Goal: Task Accomplishment & Management: Complete application form

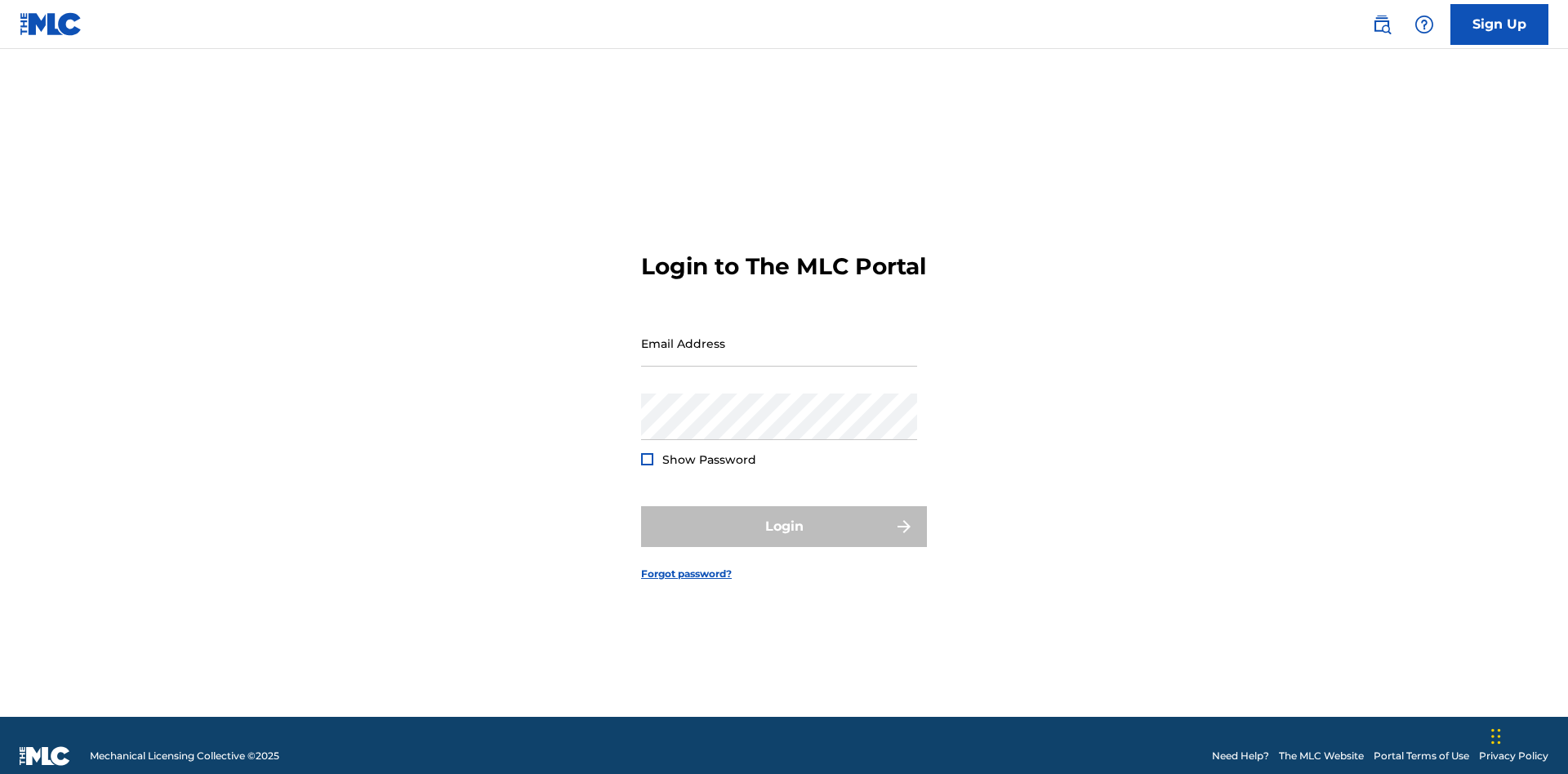
scroll to position [21, 0]
click at [1499, 24] on link "Sign Up" at bounding box center [1499, 25] width 98 height 41
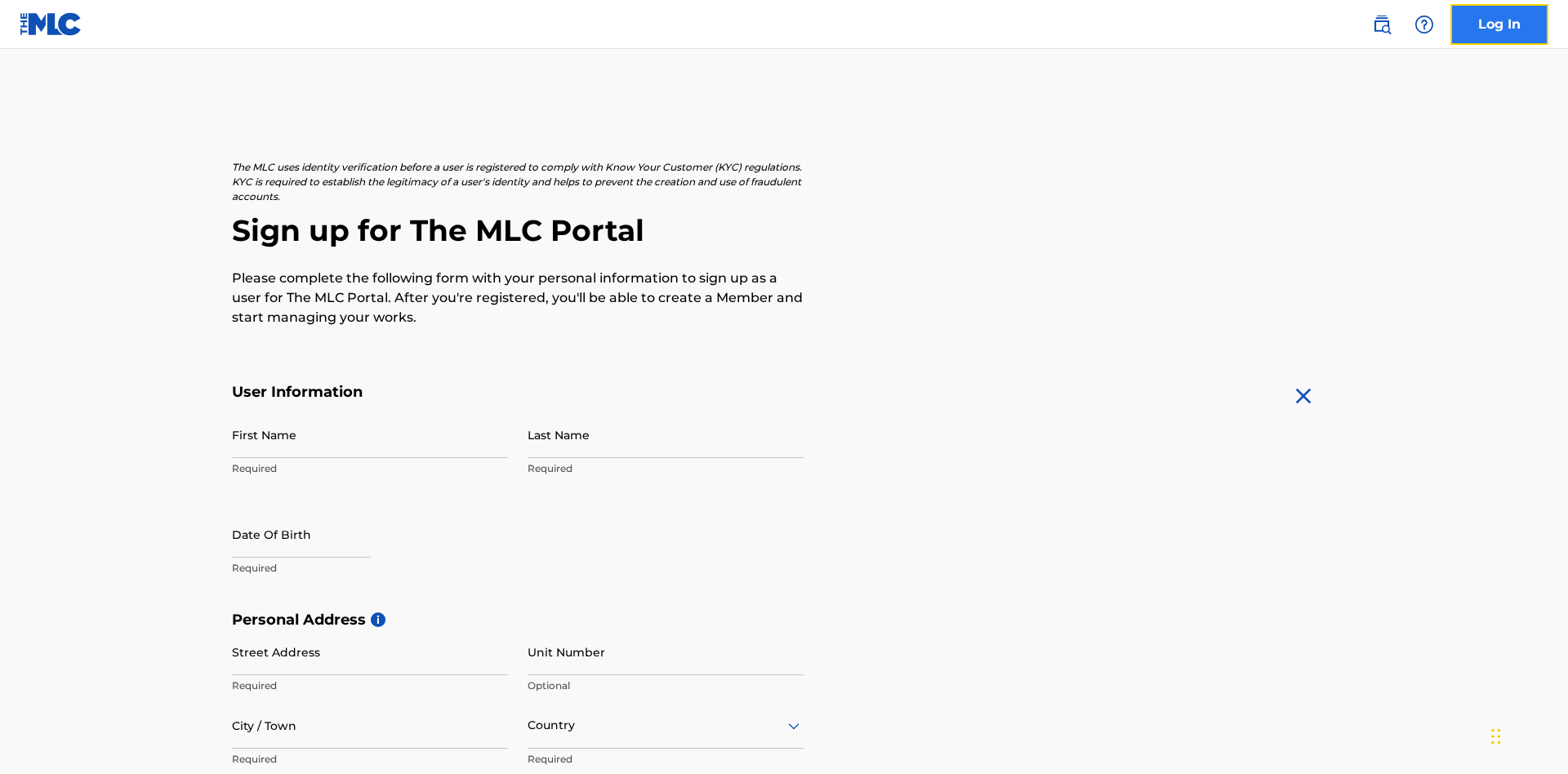
scroll to position [313, 0]
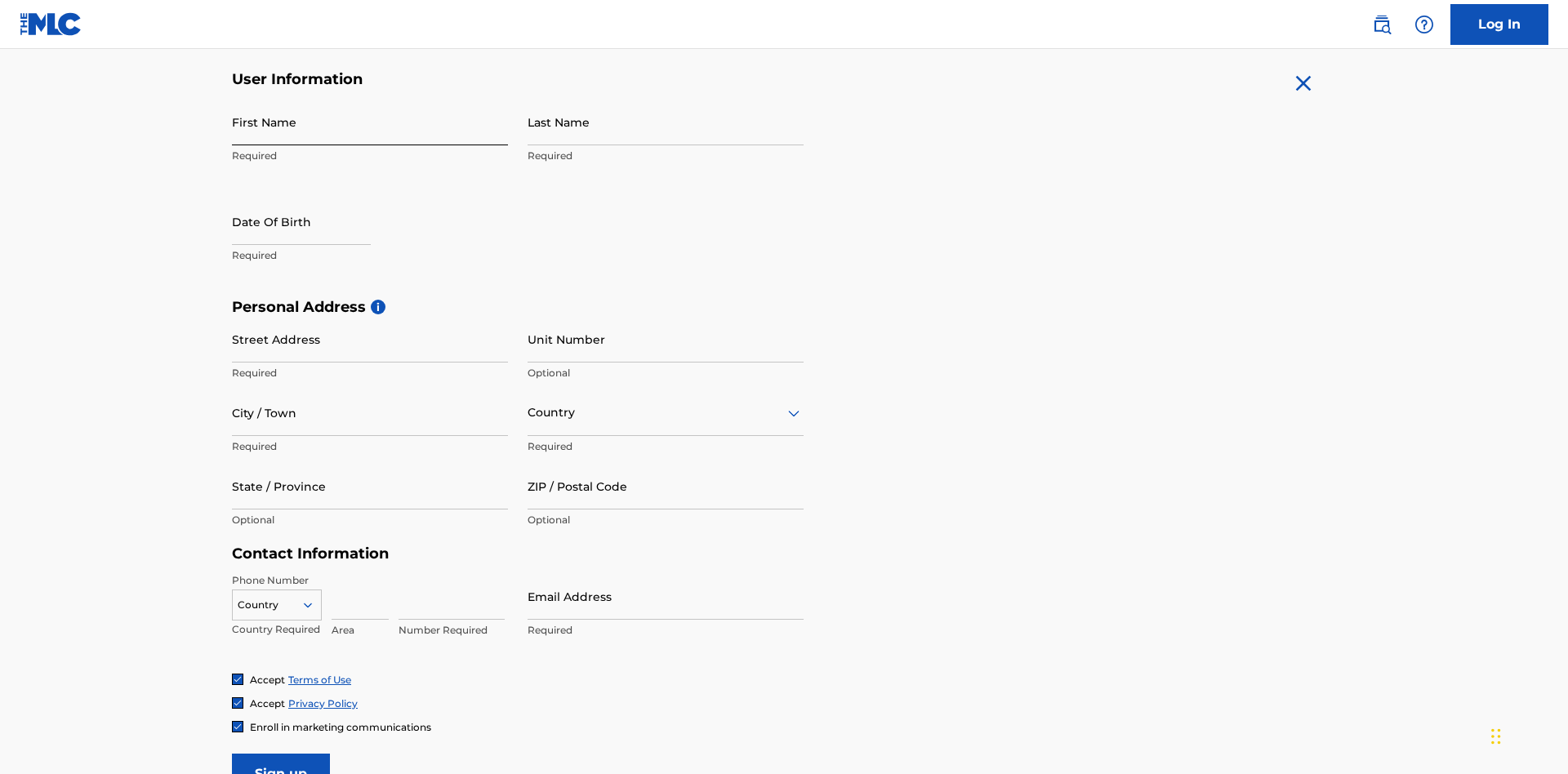
click at [370, 122] on input "First Name" at bounding box center [370, 122] width 276 height 47
type input "[PERSON_NAME]"
click at [666, 122] on input "Last Name" at bounding box center [665, 122] width 276 height 47
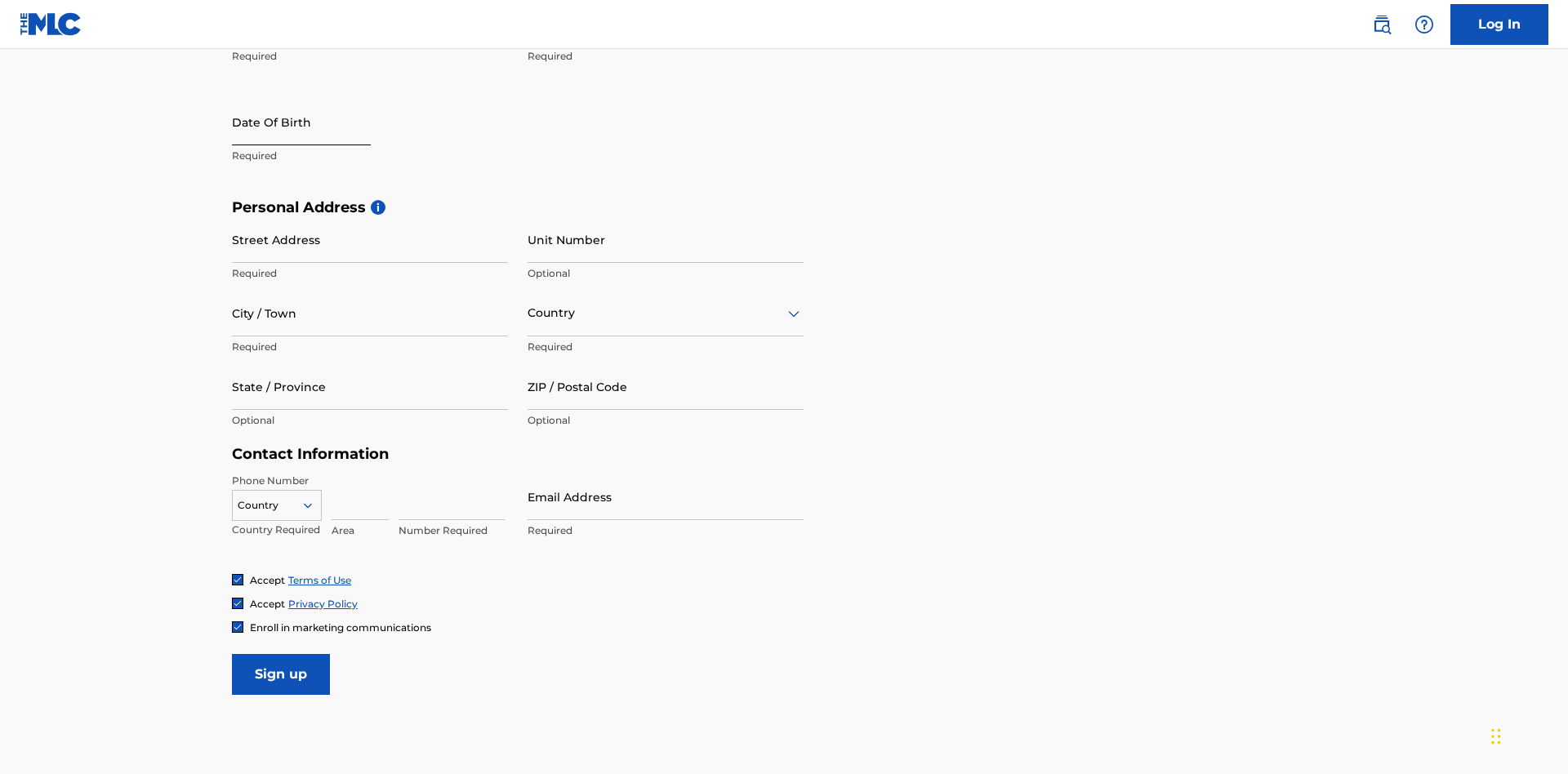
type input "Ribble"
click at [314, 123] on input "text" at bounding box center [301, 122] width 139 height 47
select select "8"
select select "2025"
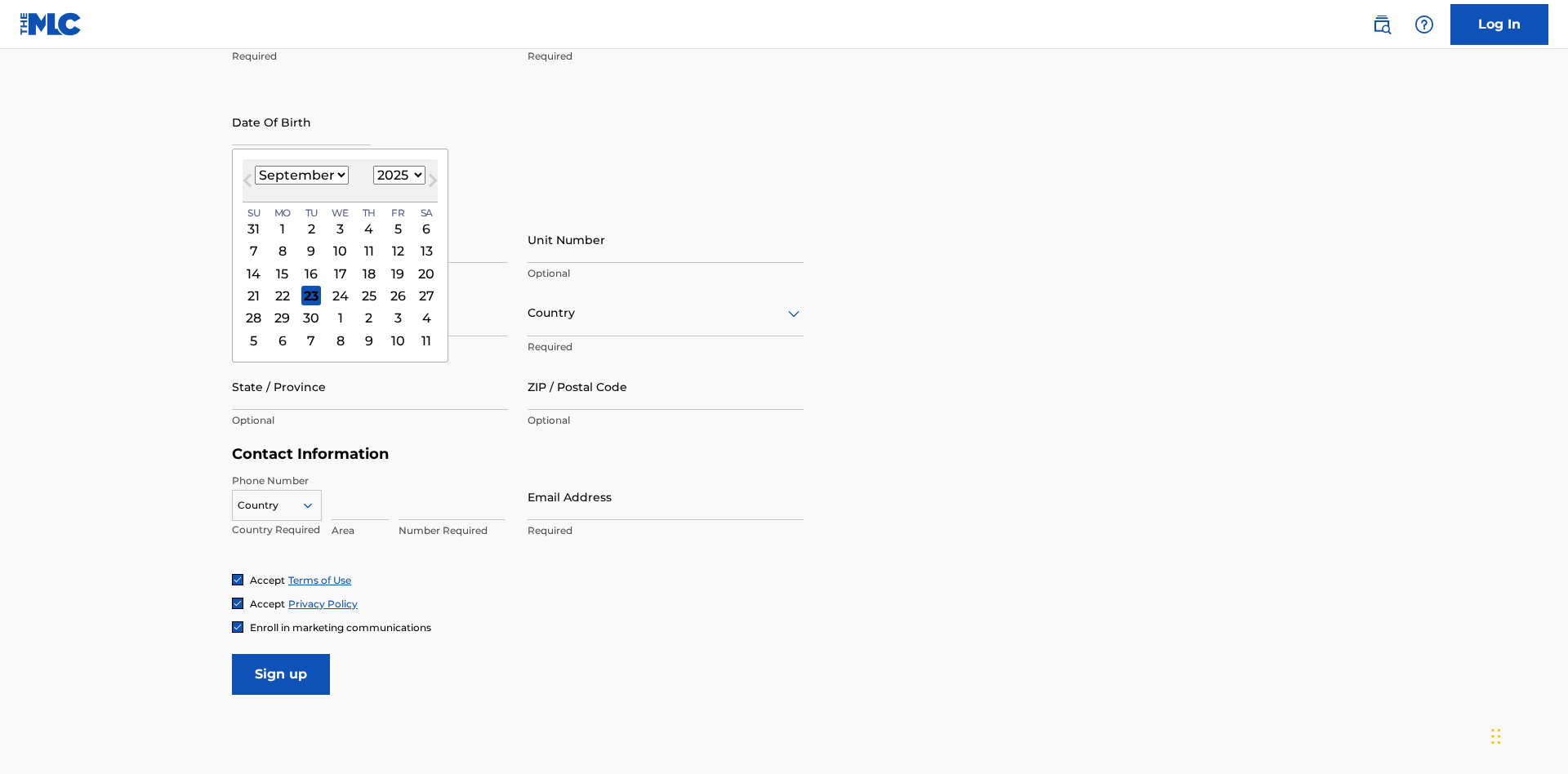
click at [301, 175] on select "January February March April May June July August September October November De…" at bounding box center [302, 174] width 94 height 19
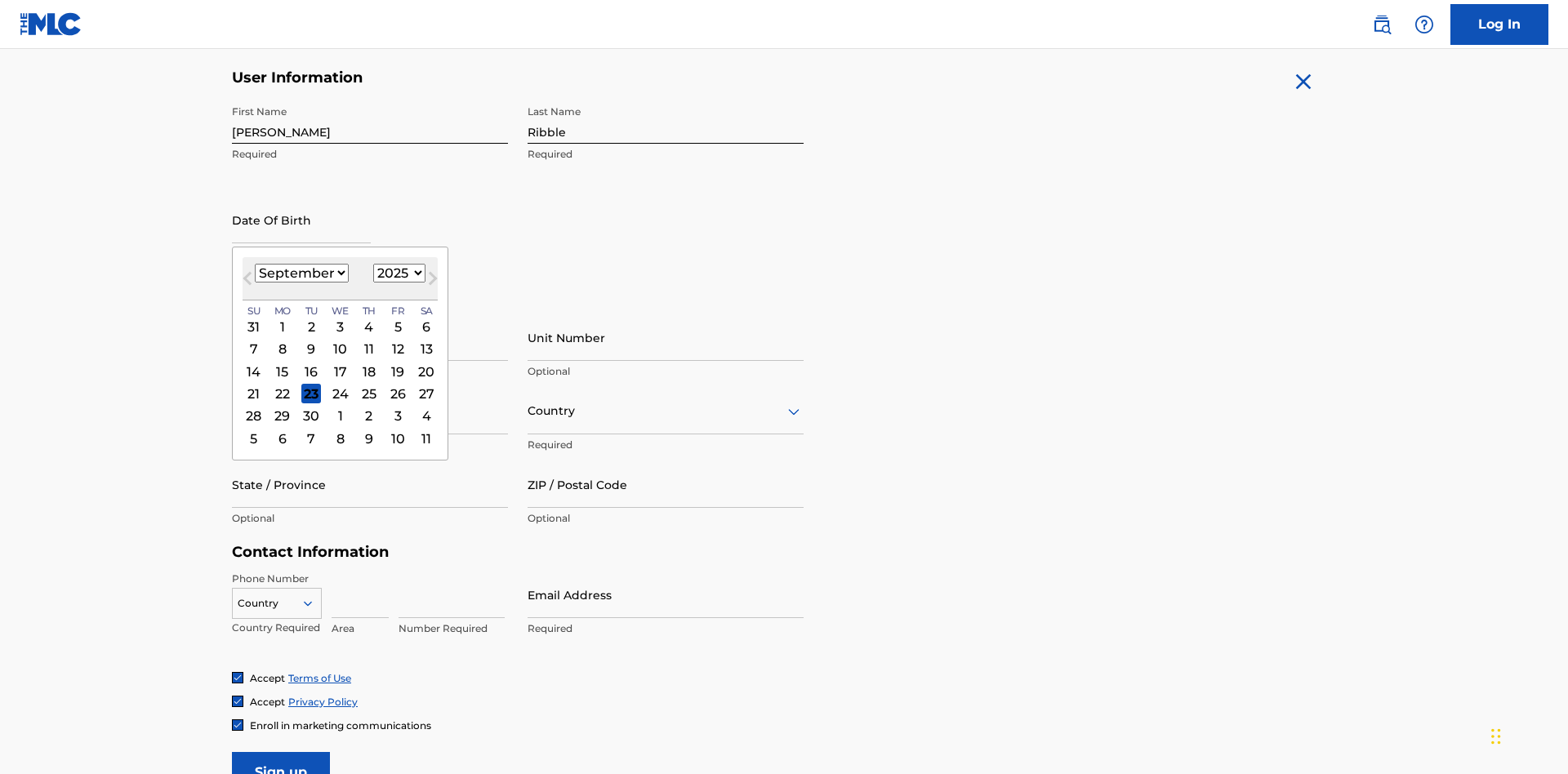
select select "0"
click at [397, 272] on select "1900 1901 1902 1903 1904 1905 1906 1907 1908 1909 1910 1911 1912 1913 1914 1915…" at bounding box center [399, 272] width 52 height 19
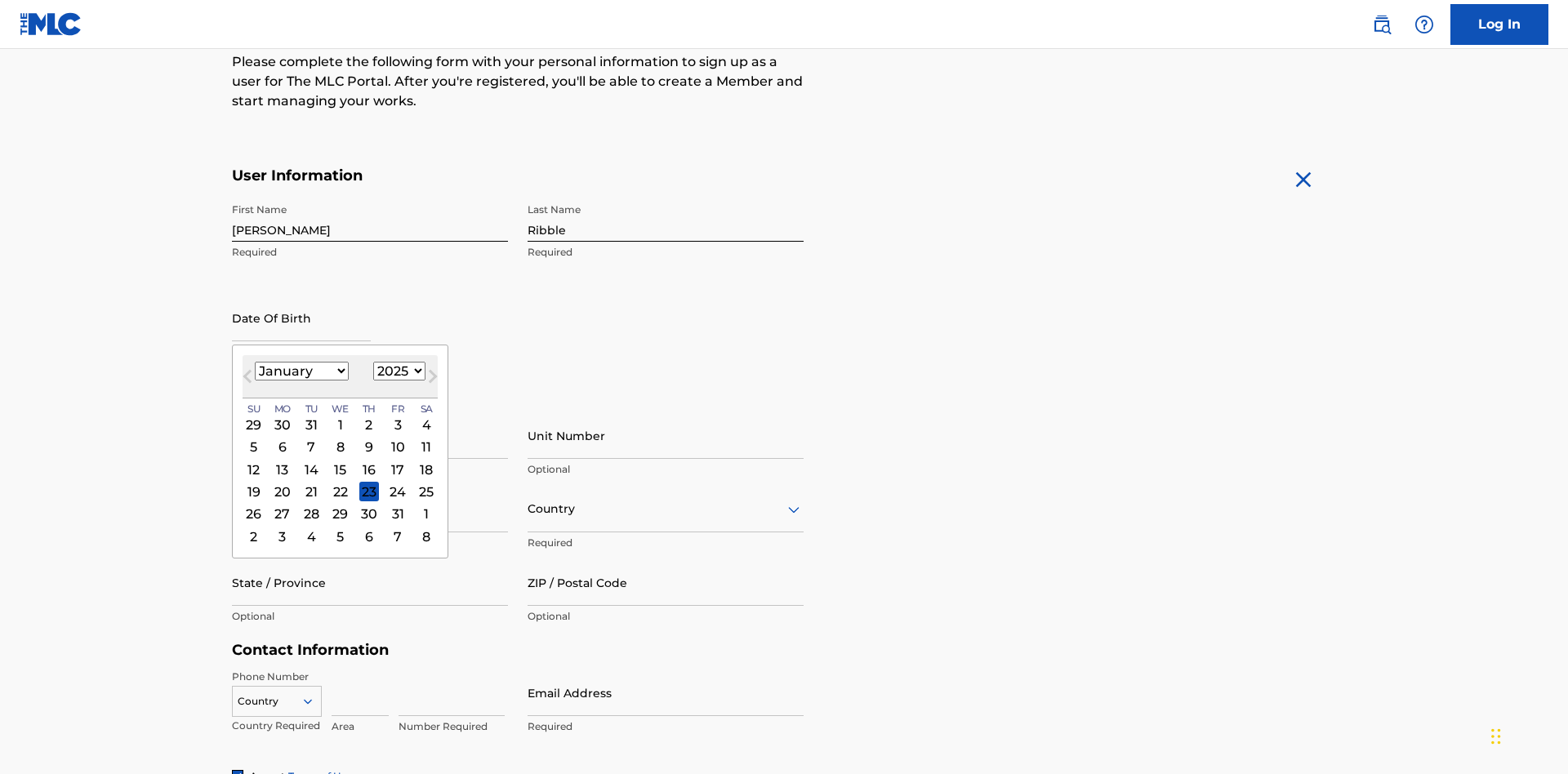
select select "1985"
click at [397, 371] on select "1900 1901 1902 1903 1904 1905 1906 1907 1908 1909 1910 1911 1912 1913 1914 1915…" at bounding box center [399, 371] width 52 height 19
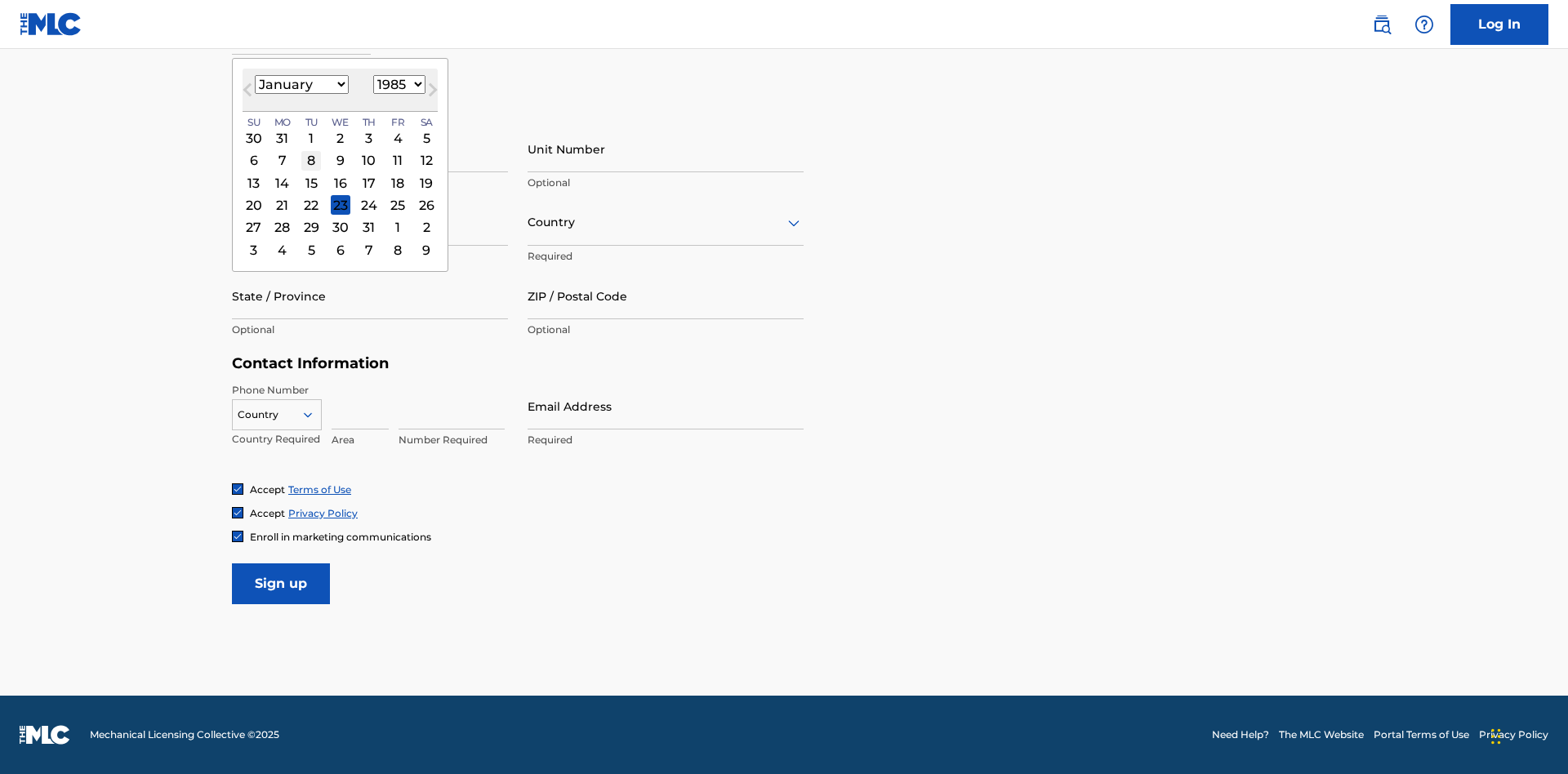
click at [310, 160] on div "8" at bounding box center [311, 161] width 19 height 19
type input "January 8 1985"
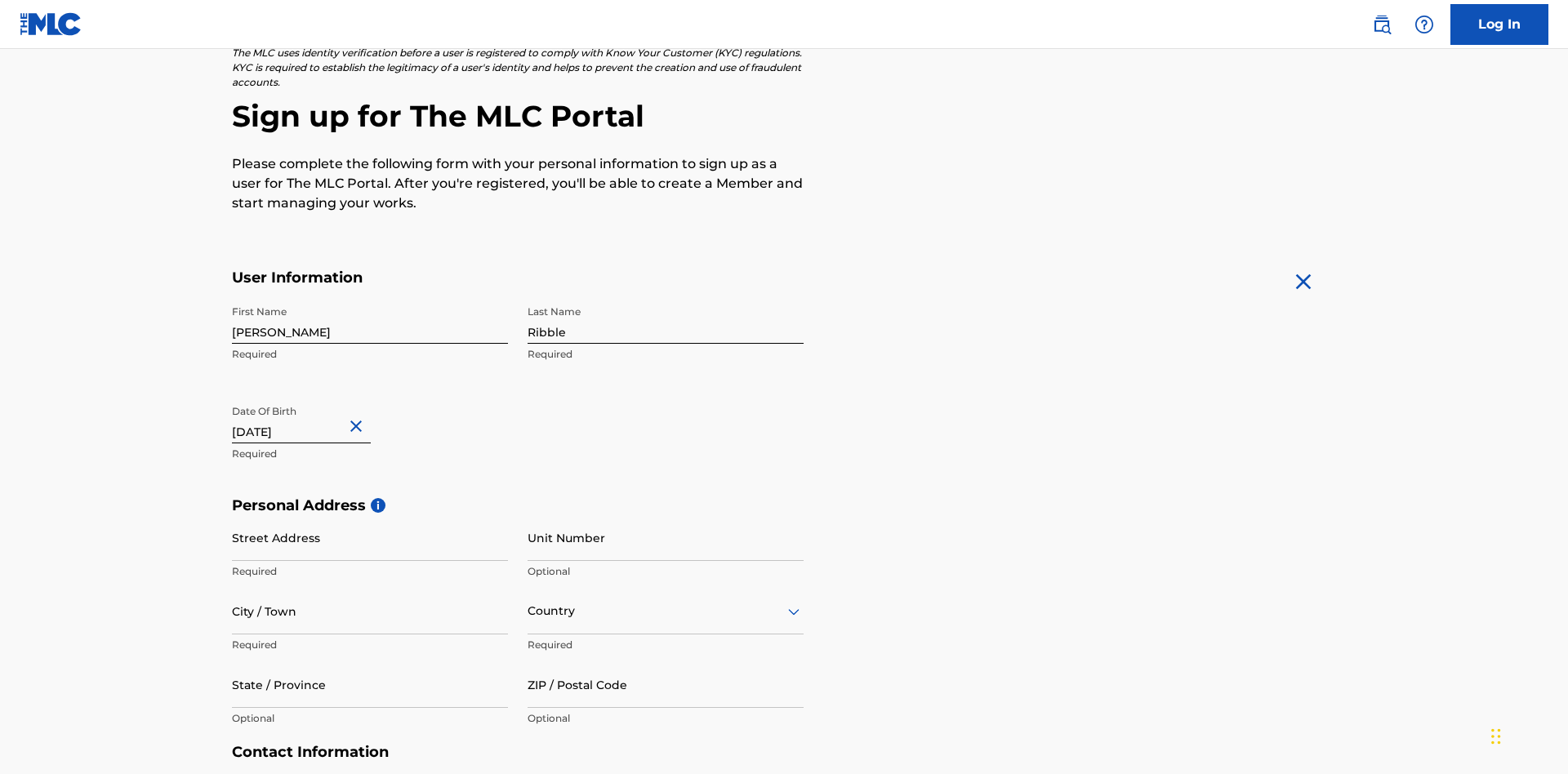
scroll to position [503, 0]
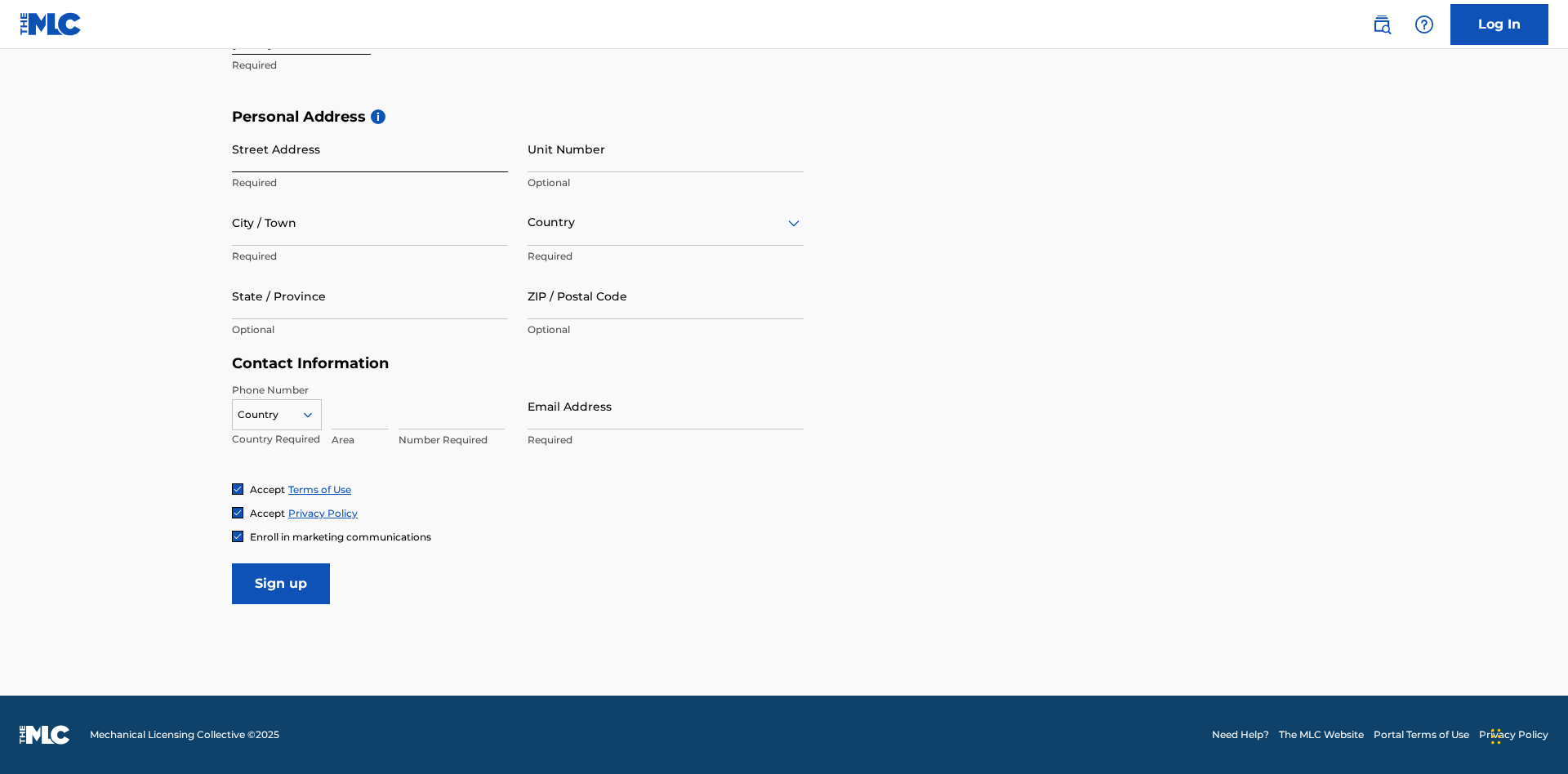
click at [370, 149] on input "Street Address" at bounding box center [370, 149] width 276 height 47
type input "9909 Elks Run Rd"
click at [370, 222] on input "City / Town" at bounding box center [370, 222] width 276 height 47
type input "Roseville"
click at [528, 222] on input "text" at bounding box center [529, 222] width 4 height 17
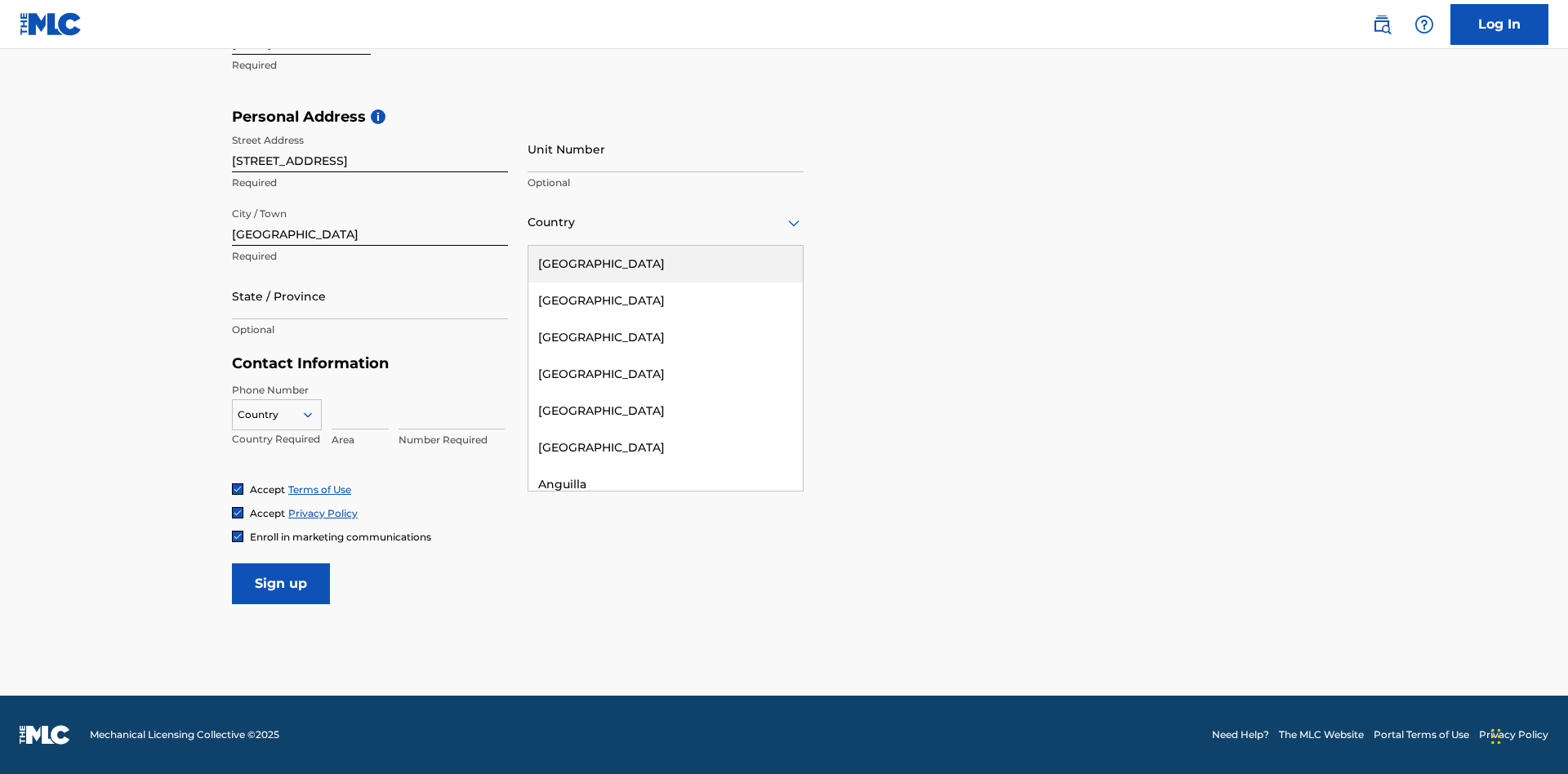
click at [666, 264] on div "United States" at bounding box center [665, 264] width 274 height 37
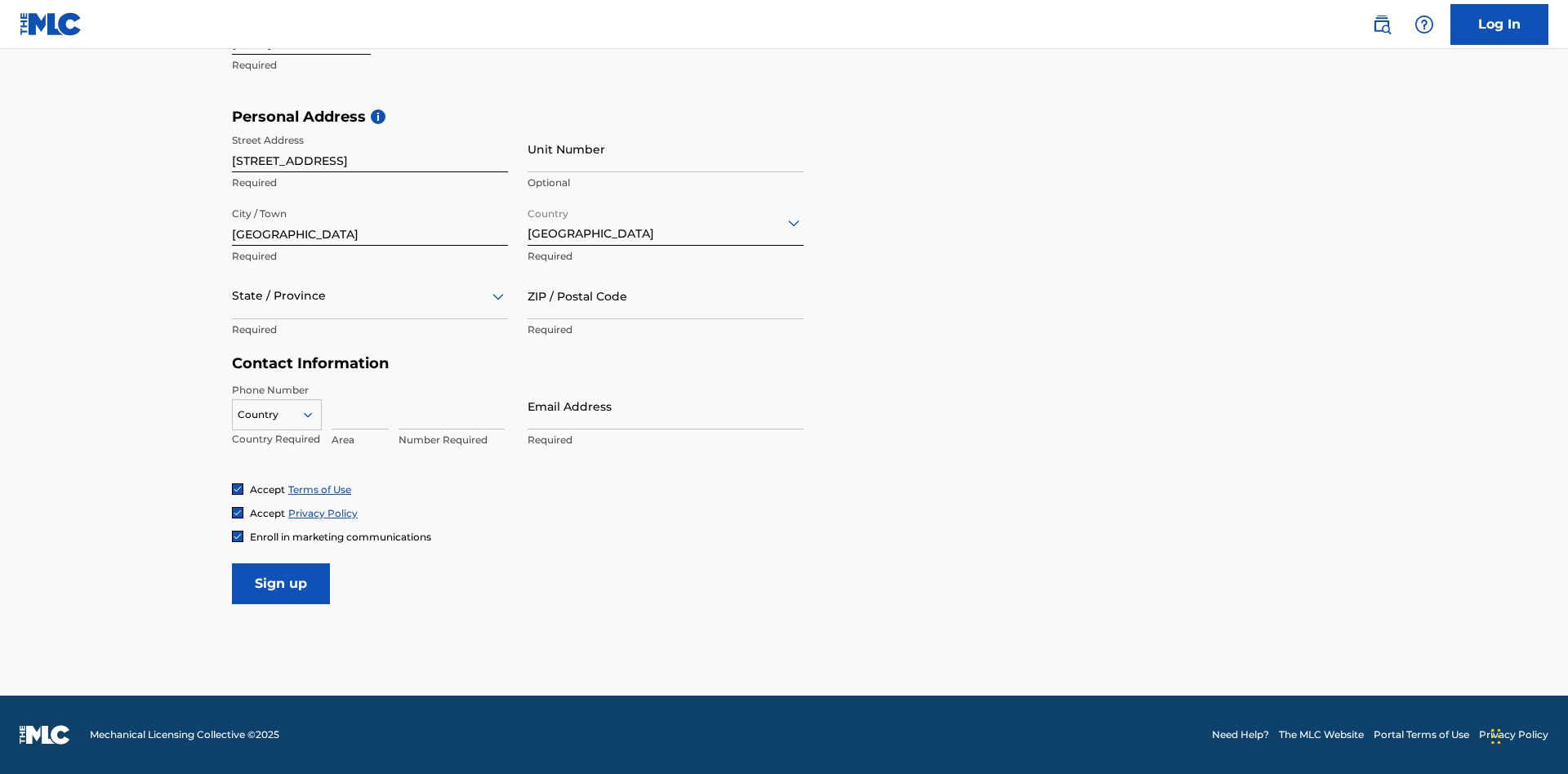
click at [370, 295] on div at bounding box center [370, 295] width 276 height 20
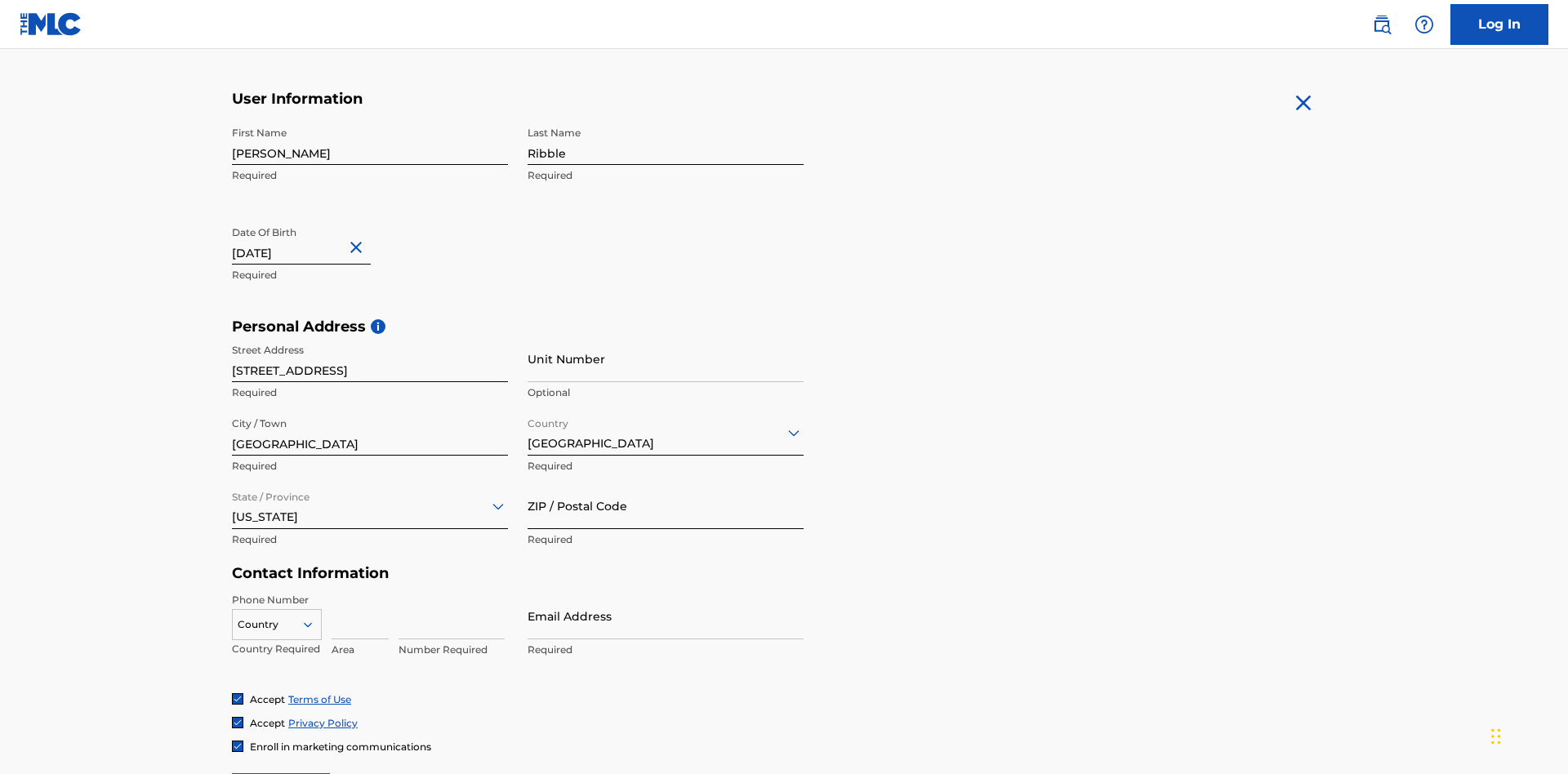
click at [666, 483] on input "ZIP / Postal Code" at bounding box center [665, 506] width 276 height 47
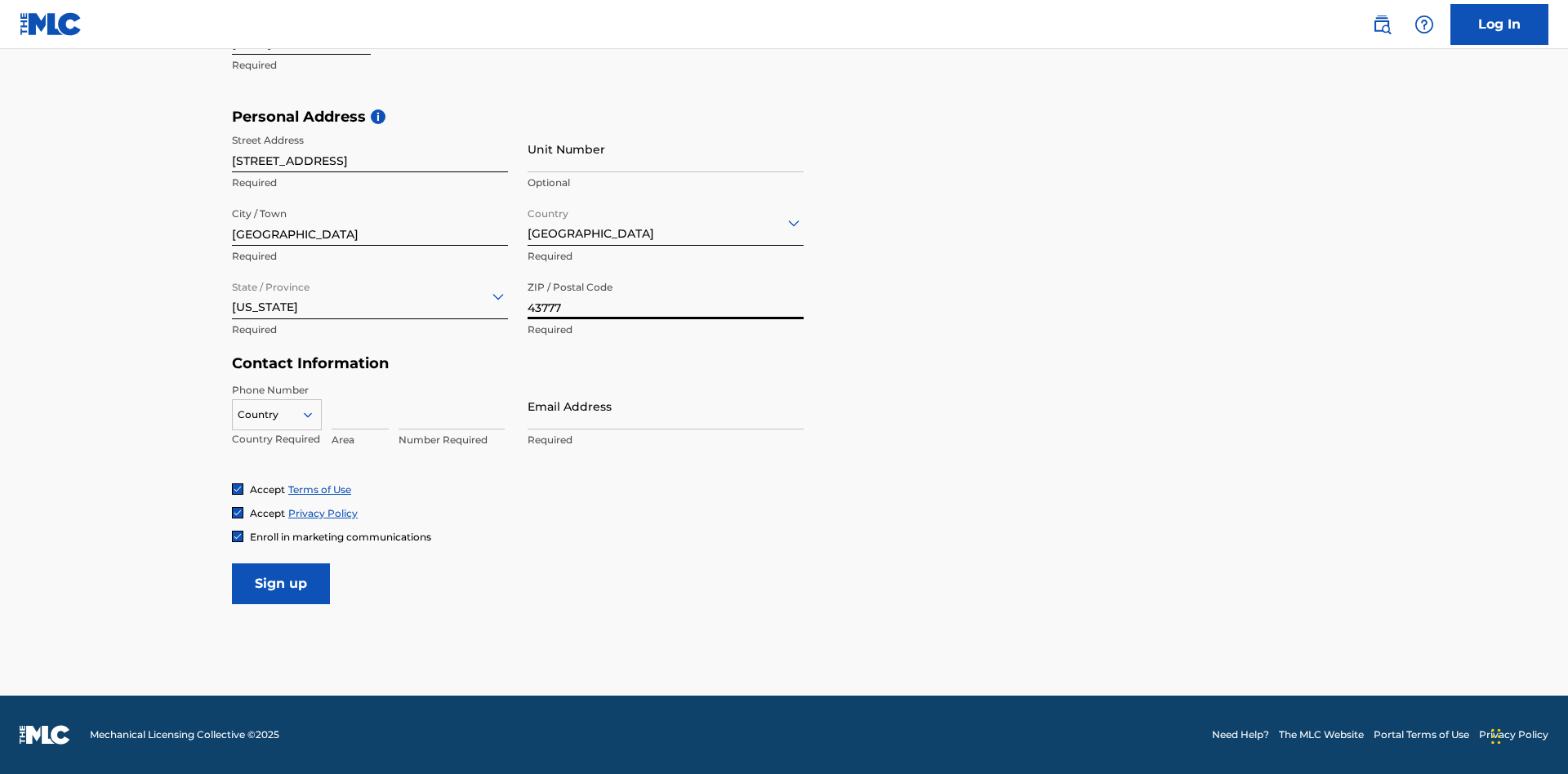
type input "43777"
click at [314, 414] on icon at bounding box center [308, 415] width 15 height 15
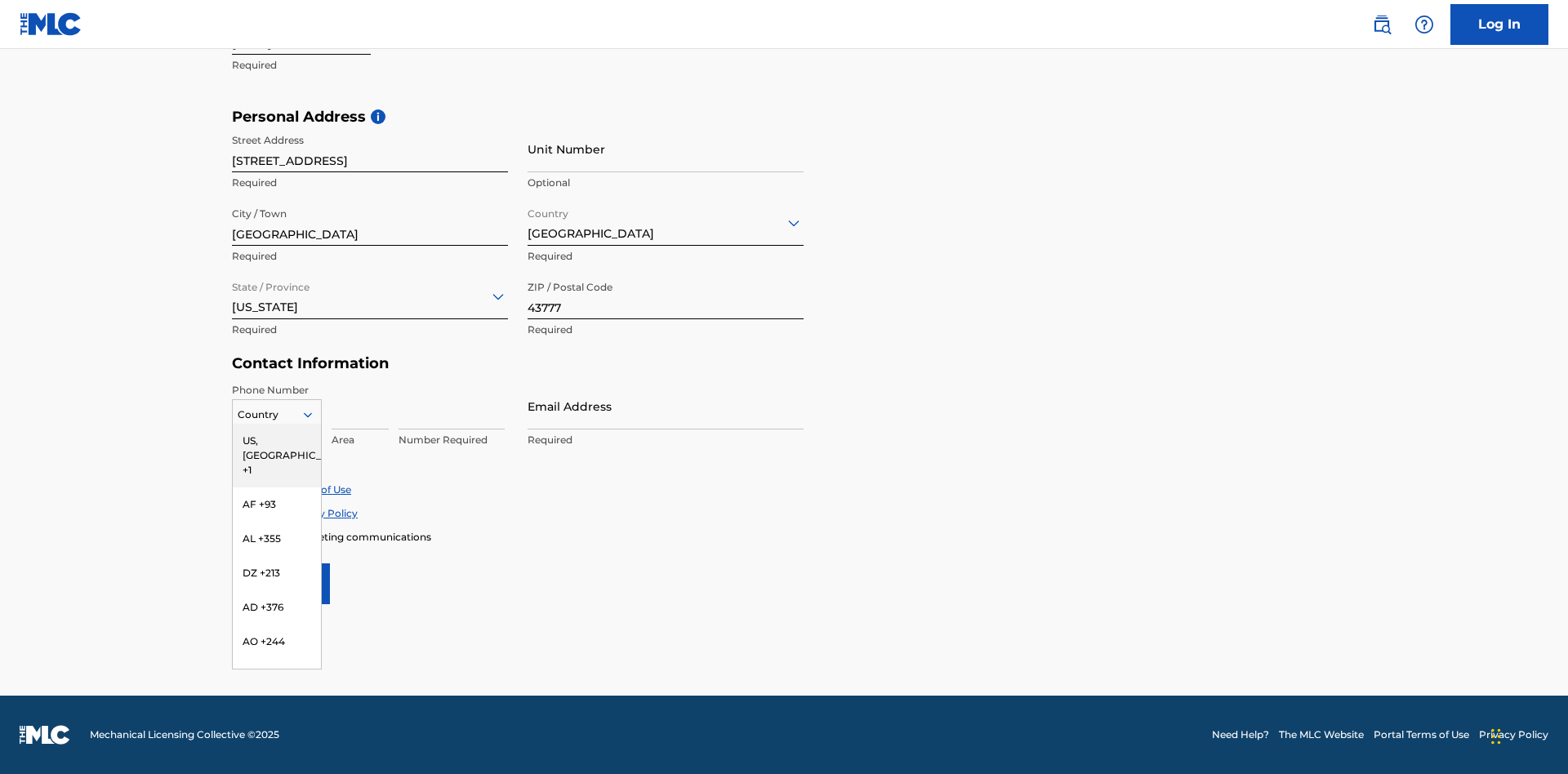
click at [277, 441] on div "US, CA +1" at bounding box center [277, 456] width 88 height 64
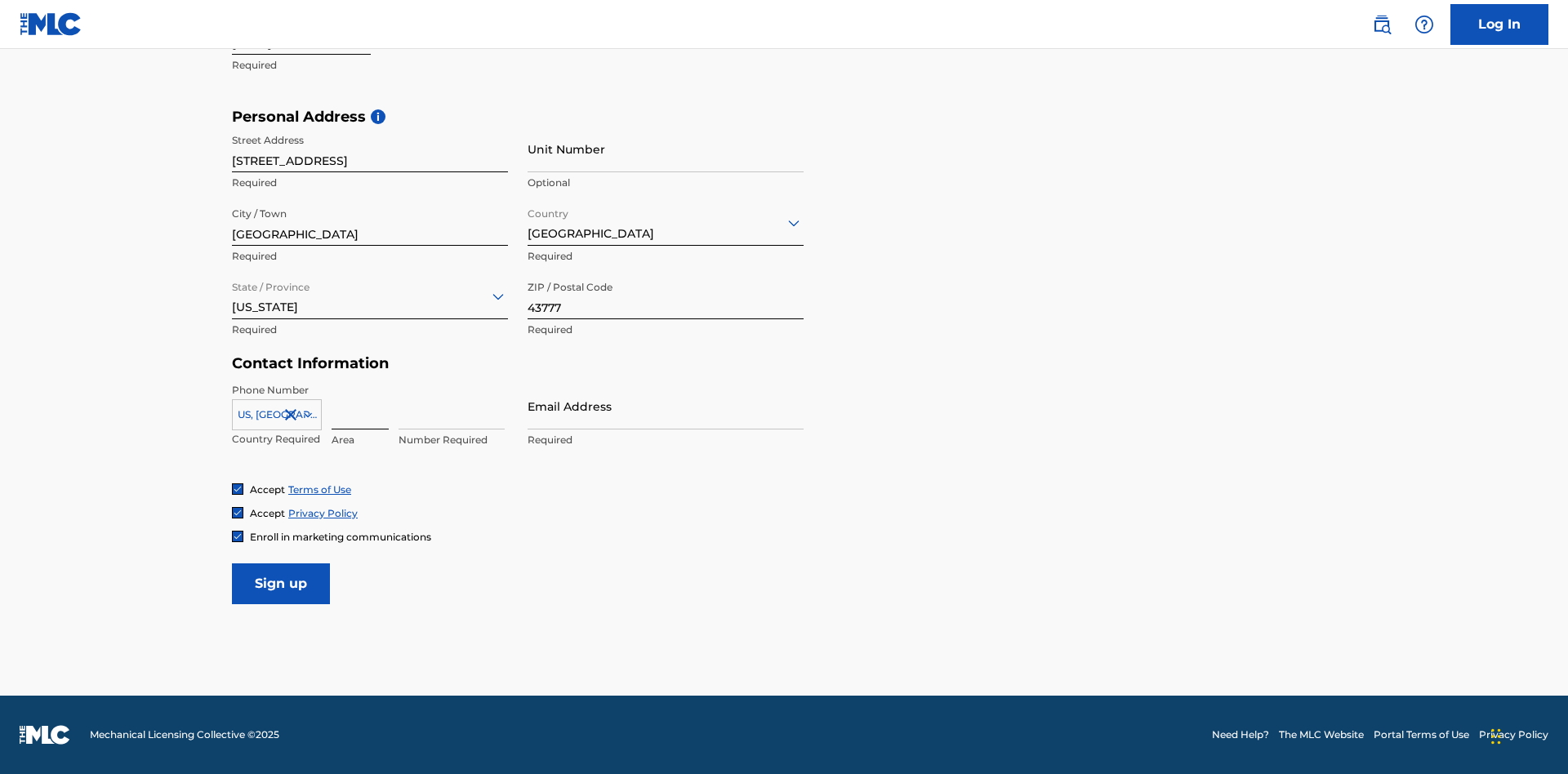
click at [360, 406] on input at bounding box center [360, 406] width 57 height 47
type input "740"
click at [452, 406] on input at bounding box center [452, 406] width 106 height 47
type input "8086351"
click at [666, 406] on input "Email Address" at bounding box center [665, 406] width 276 height 47
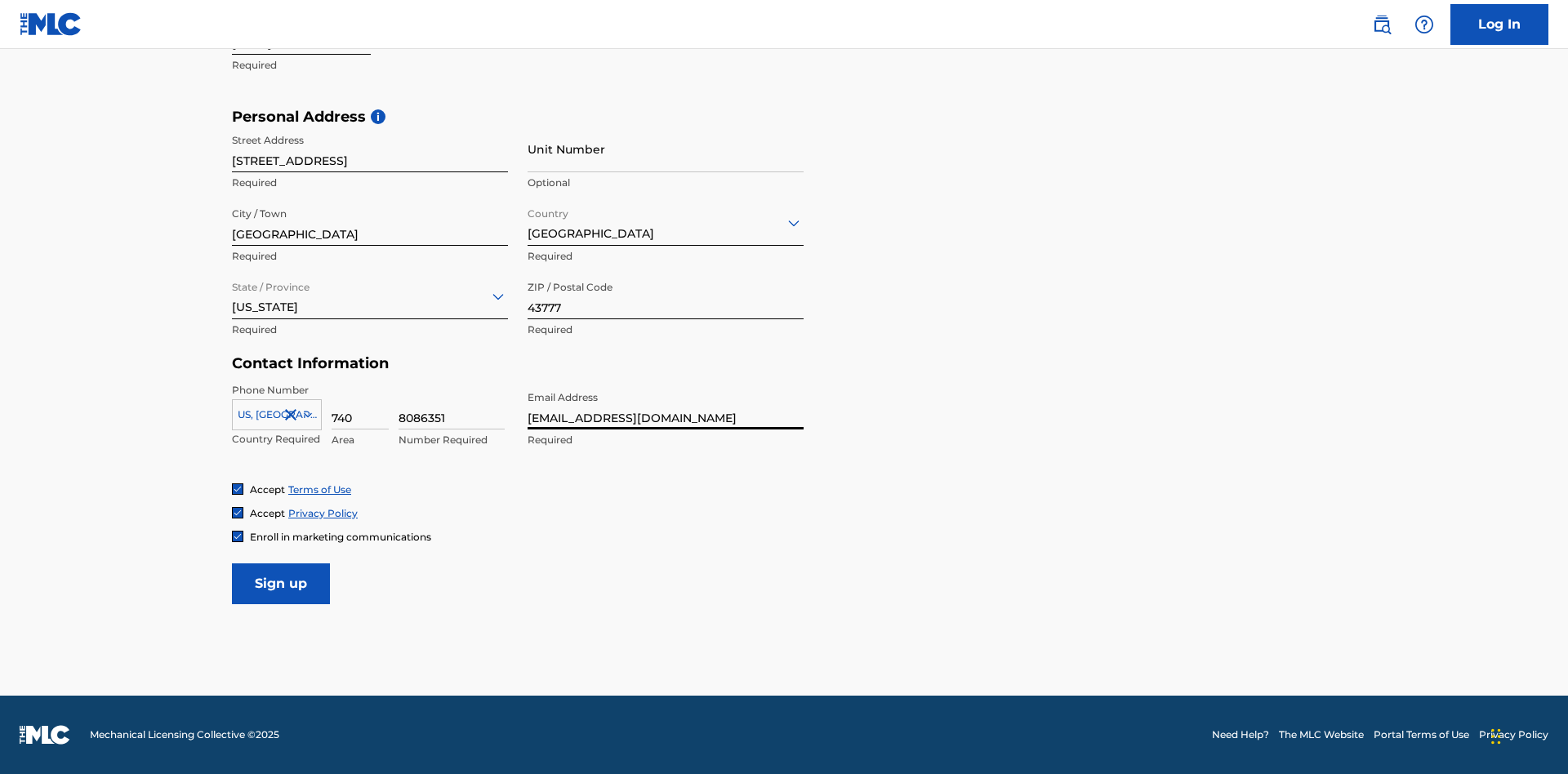
scroll to position [0, 41]
type input "[EMAIL_ADDRESS][DOMAIN_NAME]"
click at [281, 583] on input "Sign up" at bounding box center [280, 584] width 98 height 41
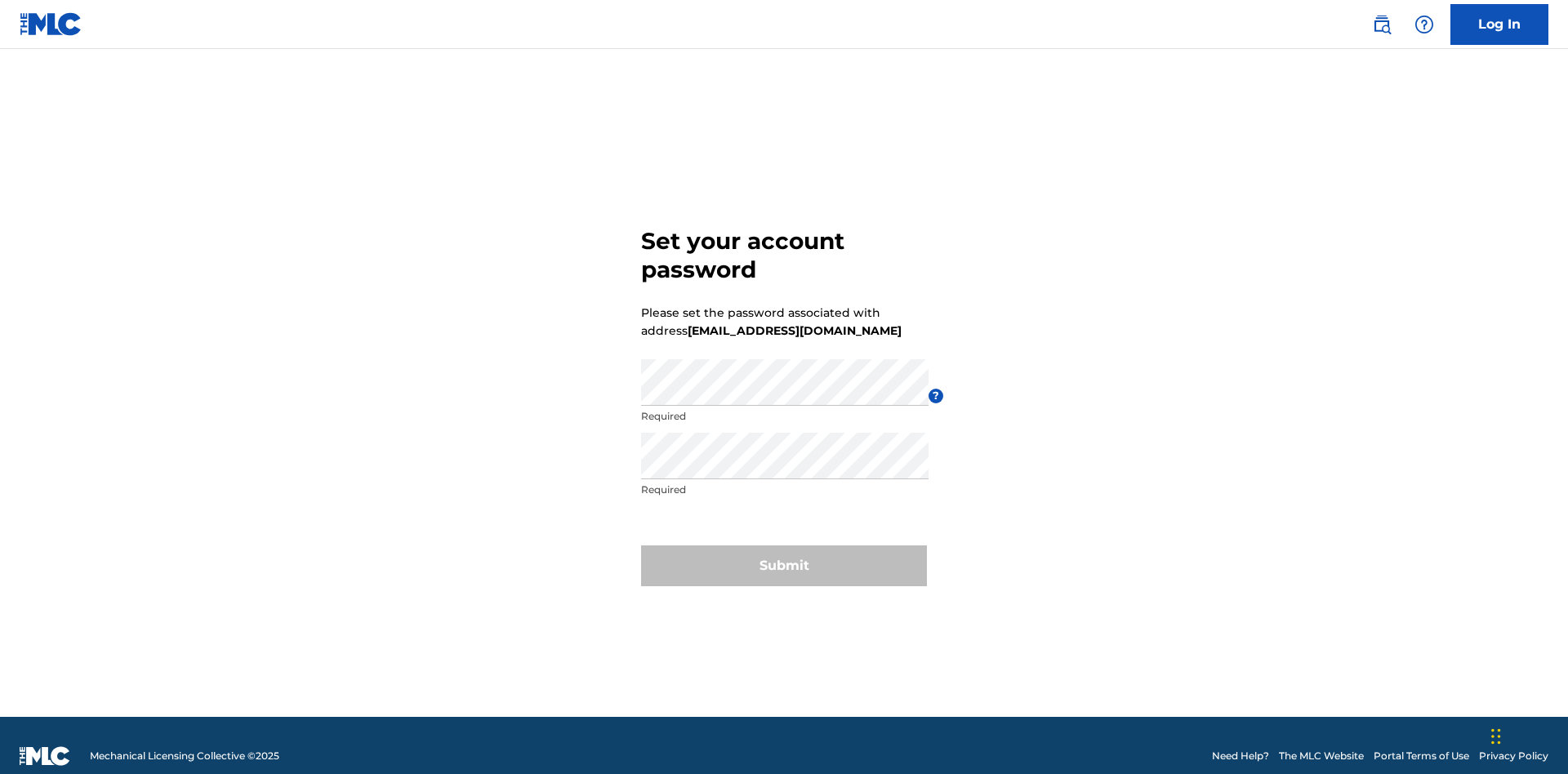
scroll to position [21, 0]
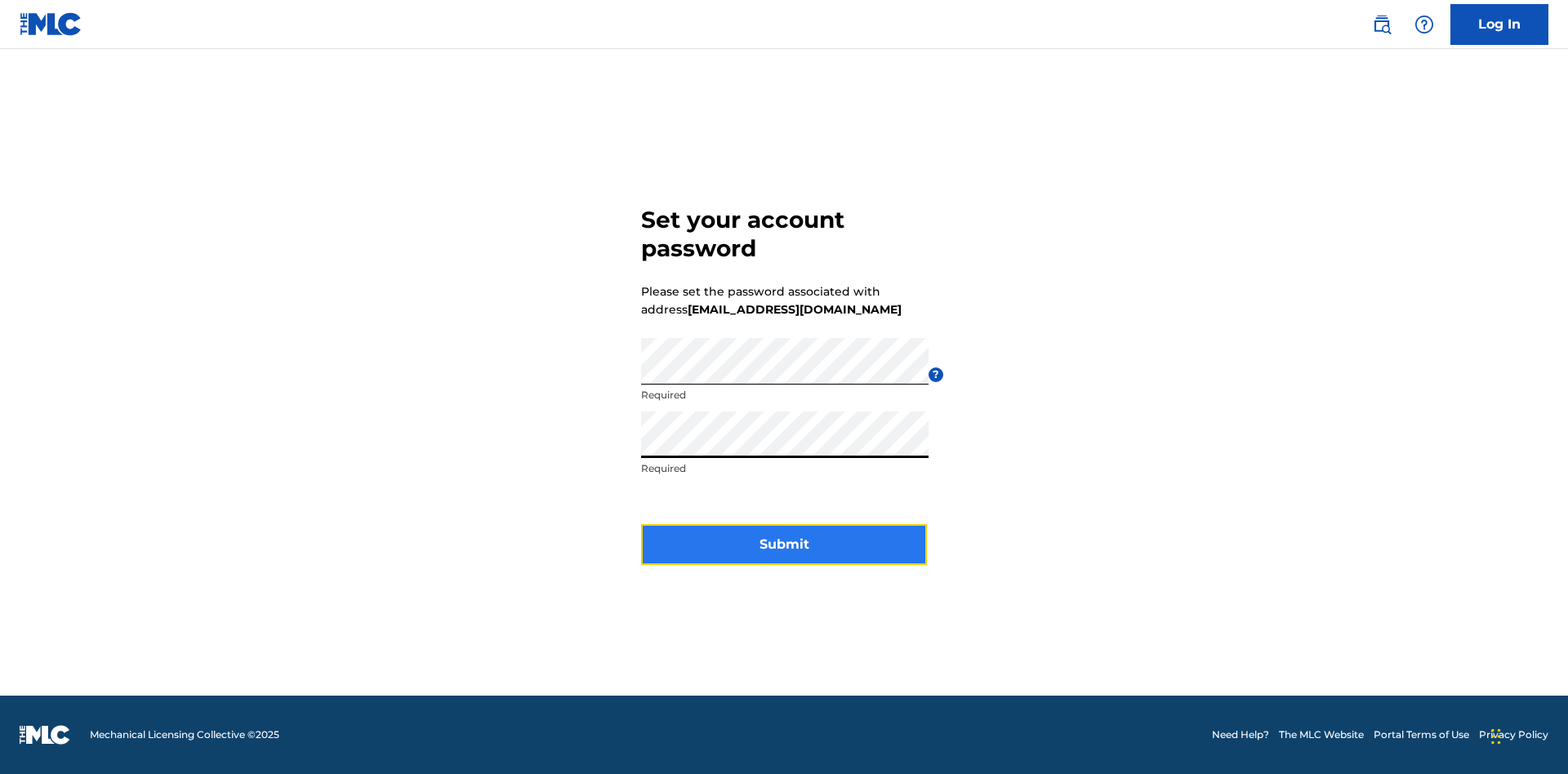
click at [784, 555] on button "Submit" at bounding box center [784, 545] width 286 height 41
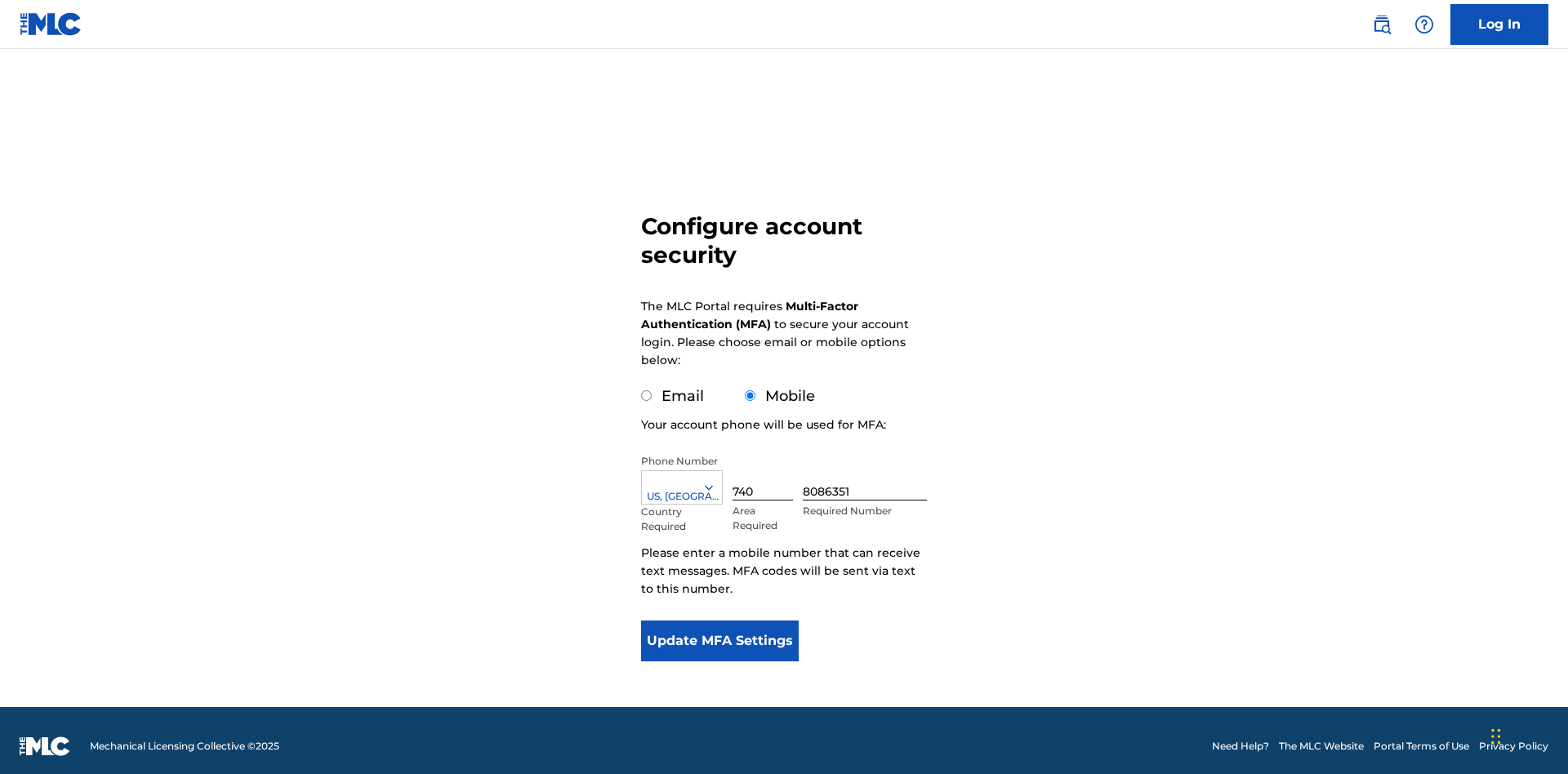
scroll to position [16, 0]
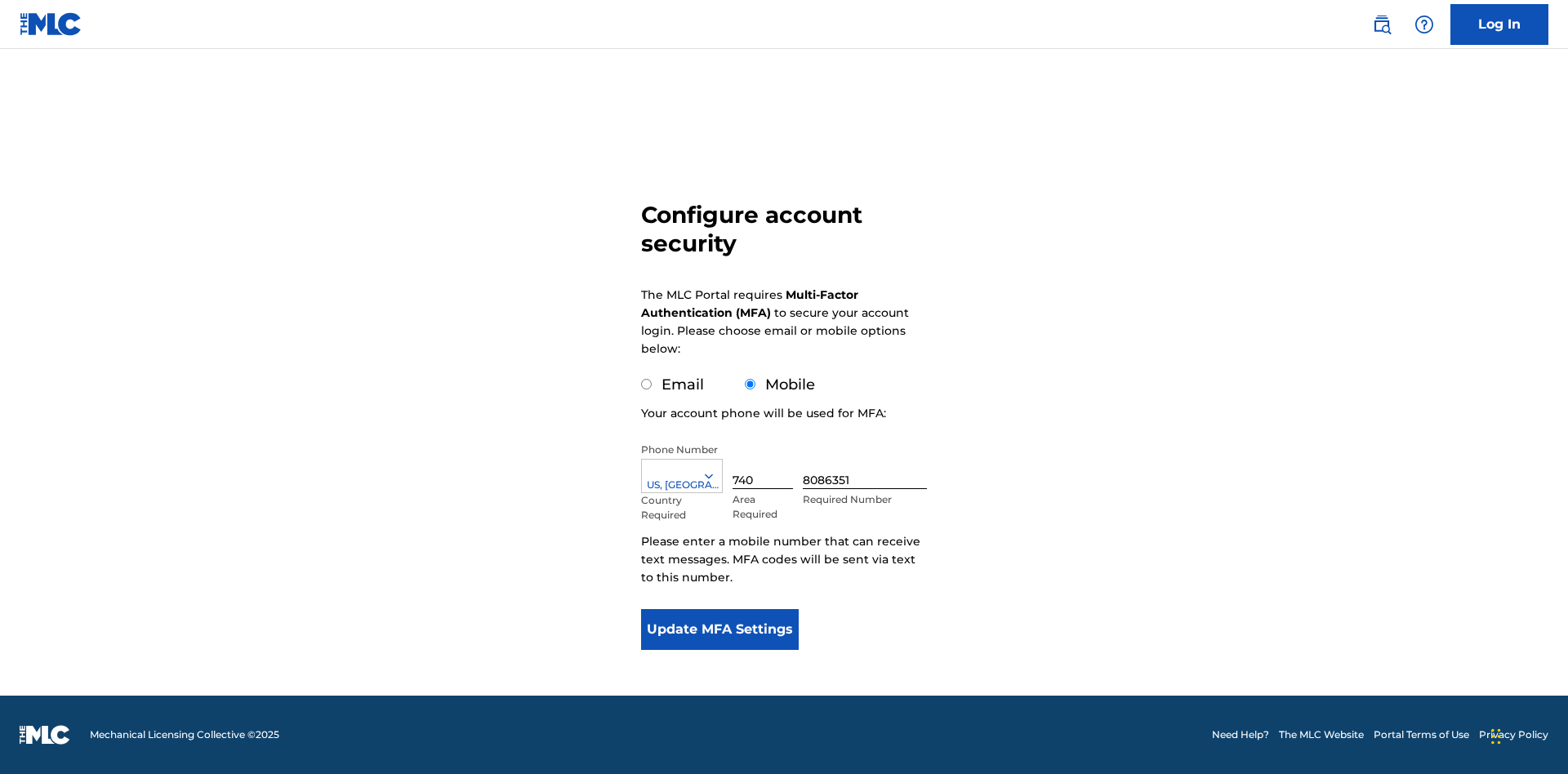
click at [646, 385] on input "Email" at bounding box center [646, 384] width 11 height 11
radio input "true"
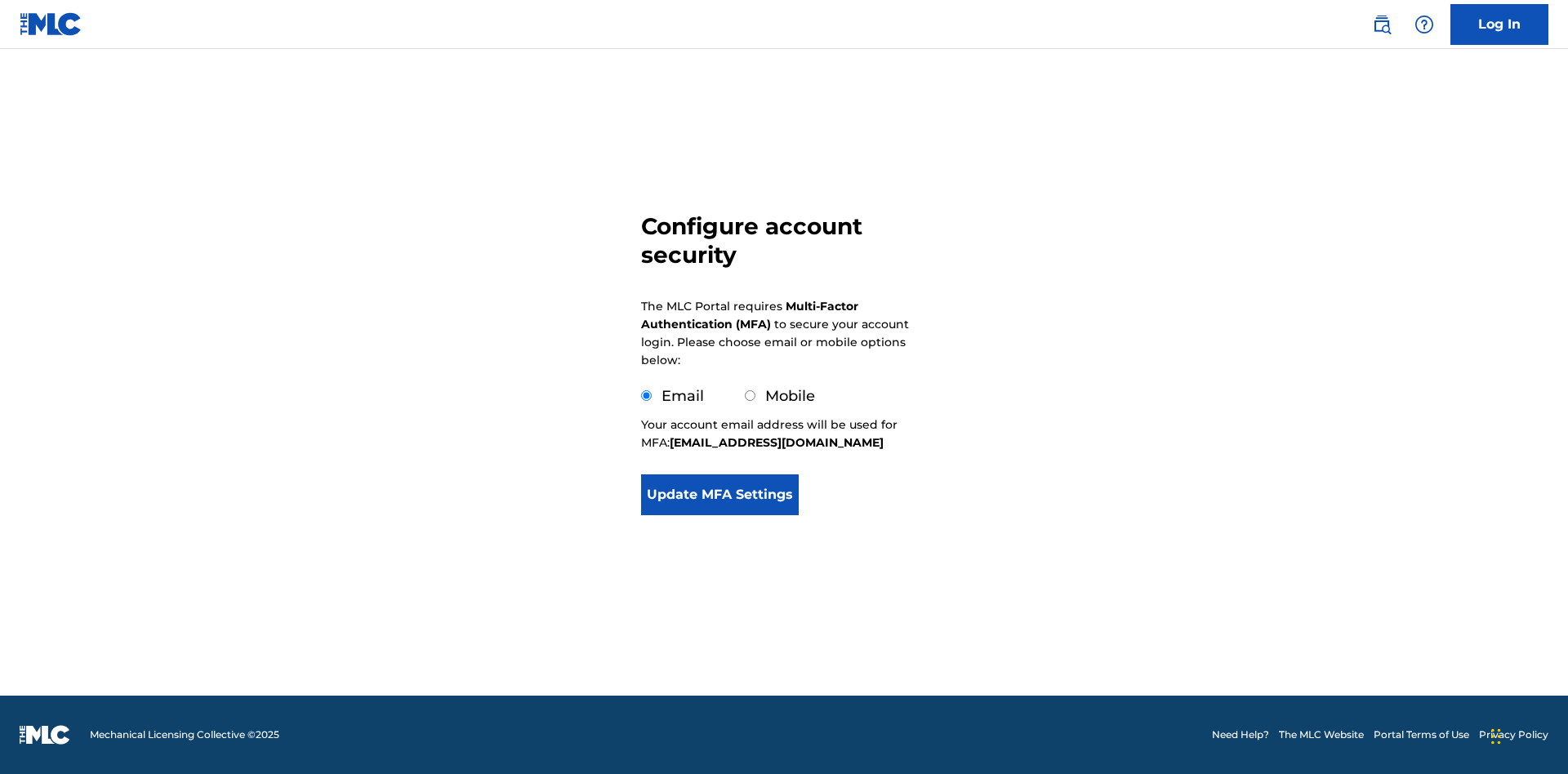
scroll to position [0, 0]
click at [719, 516] on button "Update MFA Settings" at bounding box center [720, 494] width 157 height 41
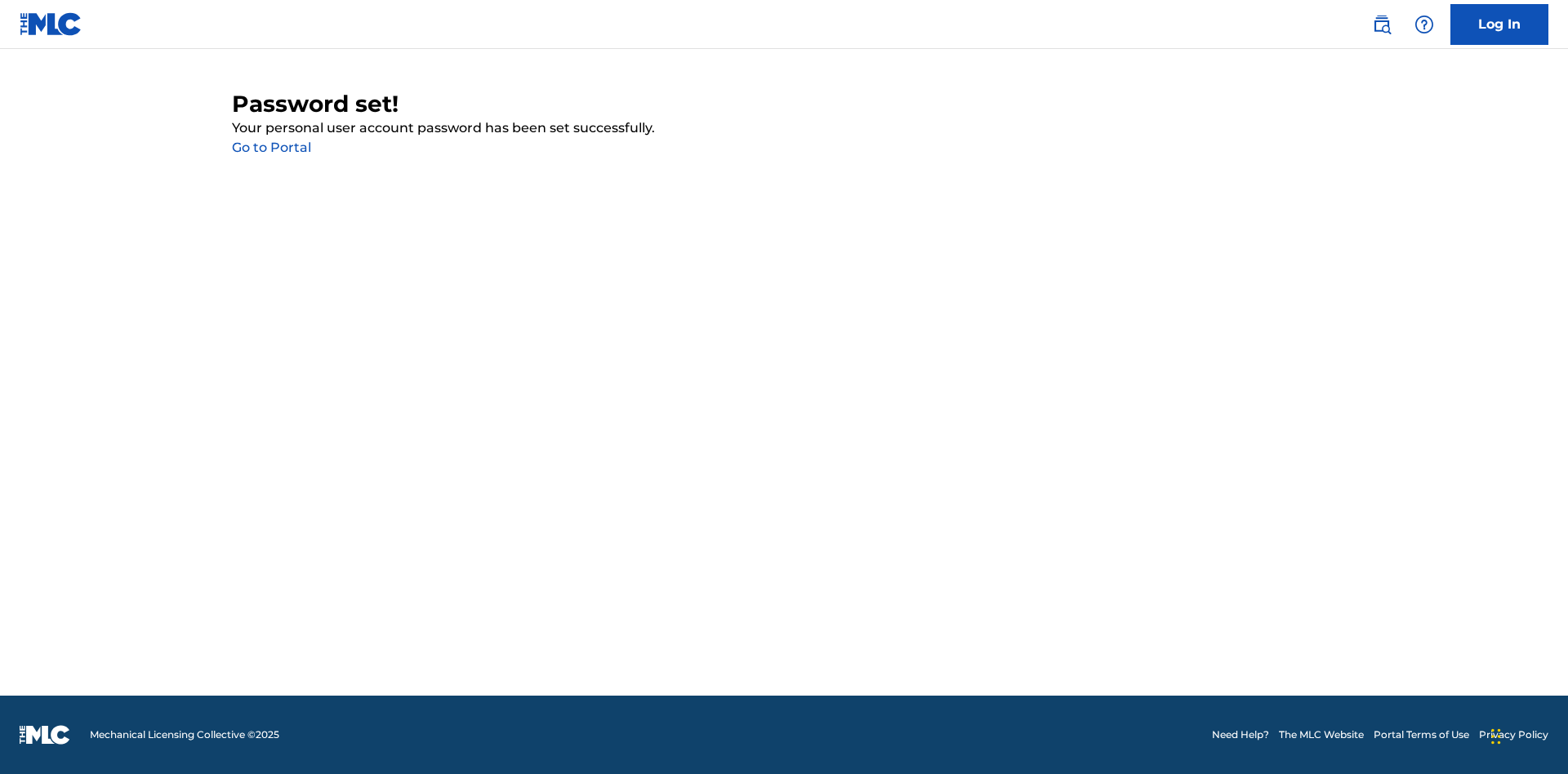
click at [272, 148] on link "Go to Portal" at bounding box center [272, 148] width 80 height 16
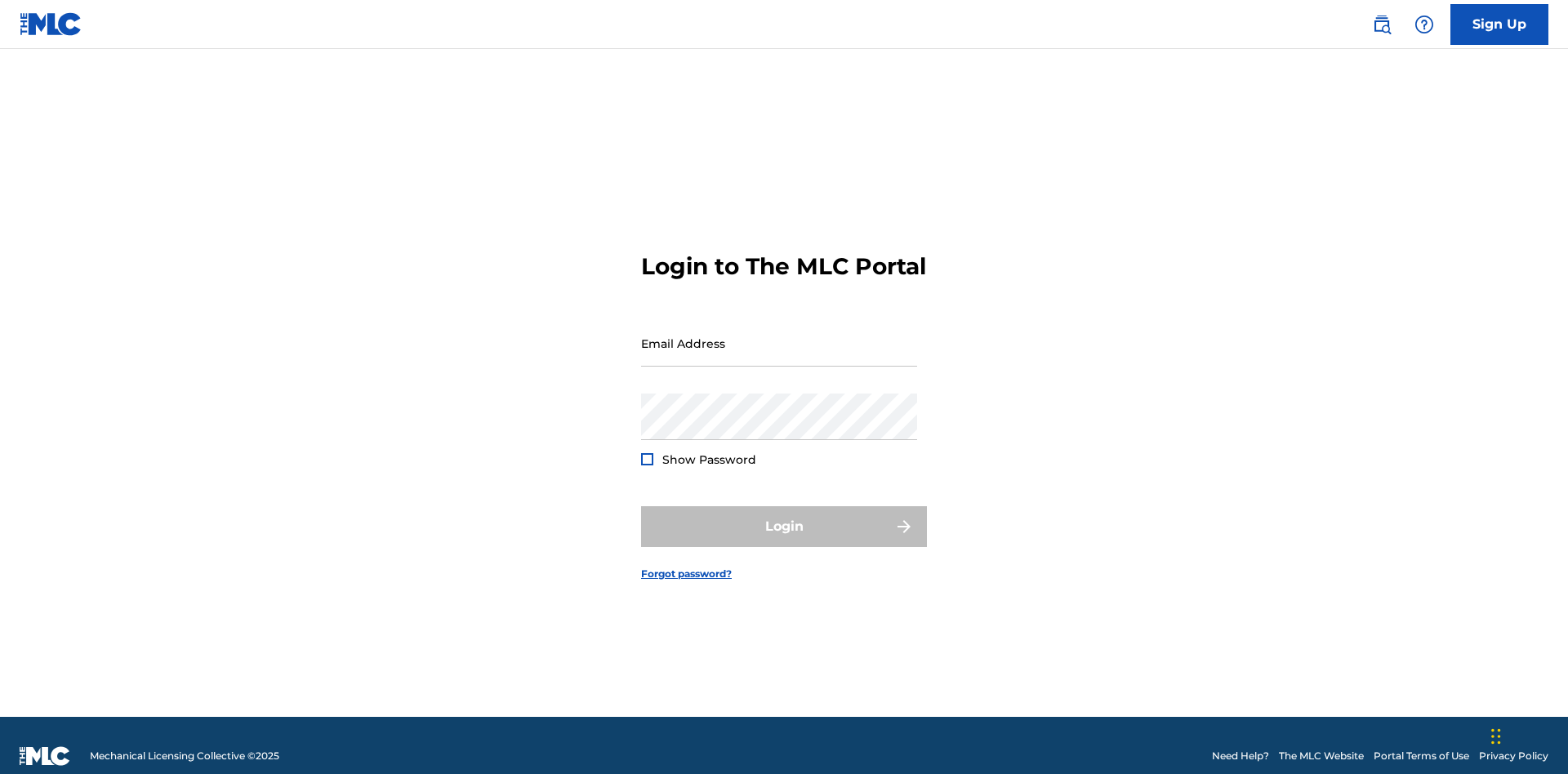
scroll to position [21, 0]
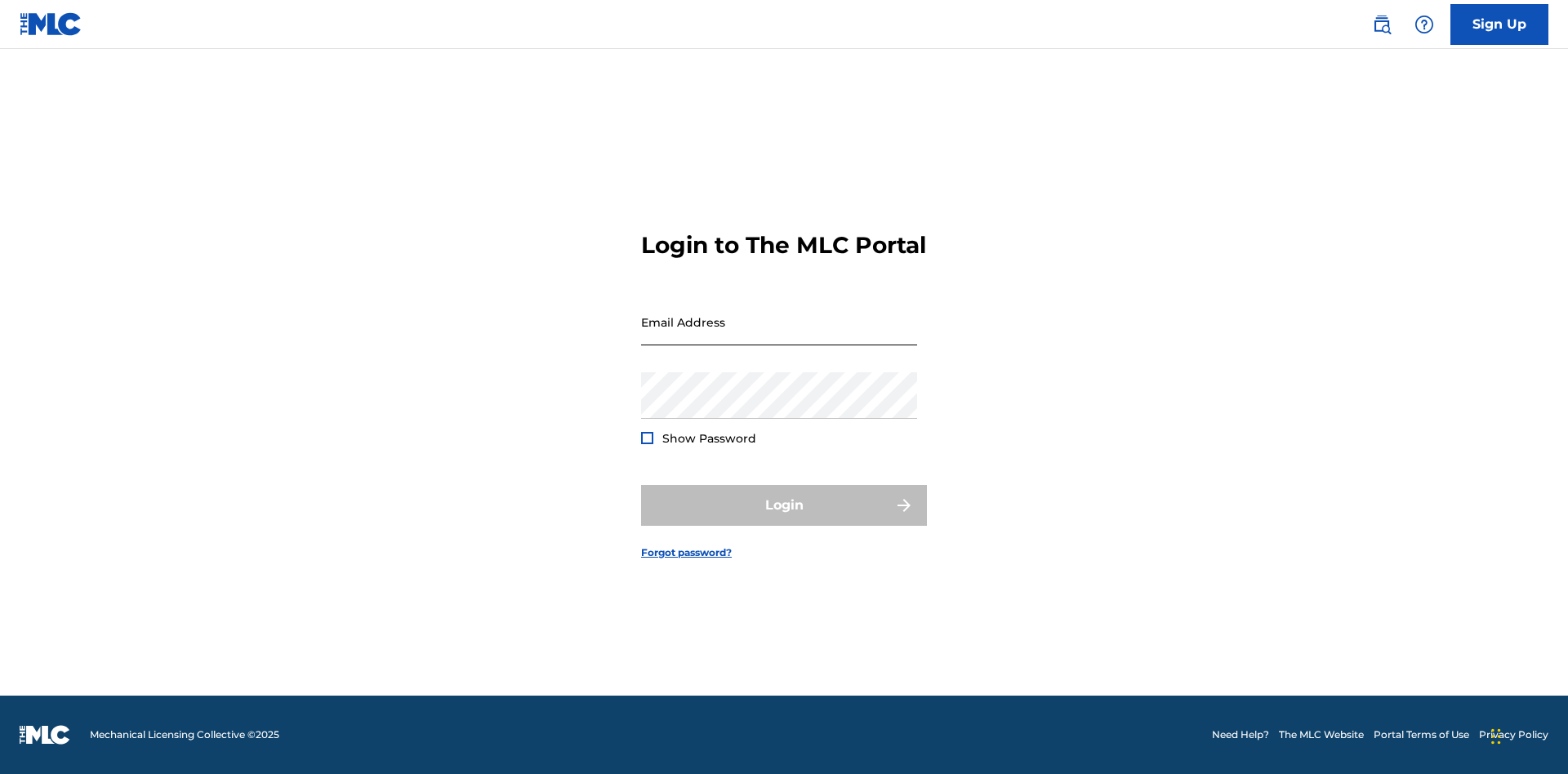
click at [779, 335] on input "Email Address" at bounding box center [779, 322] width 276 height 47
type input "[EMAIL_ADDRESS][DOMAIN_NAME]"
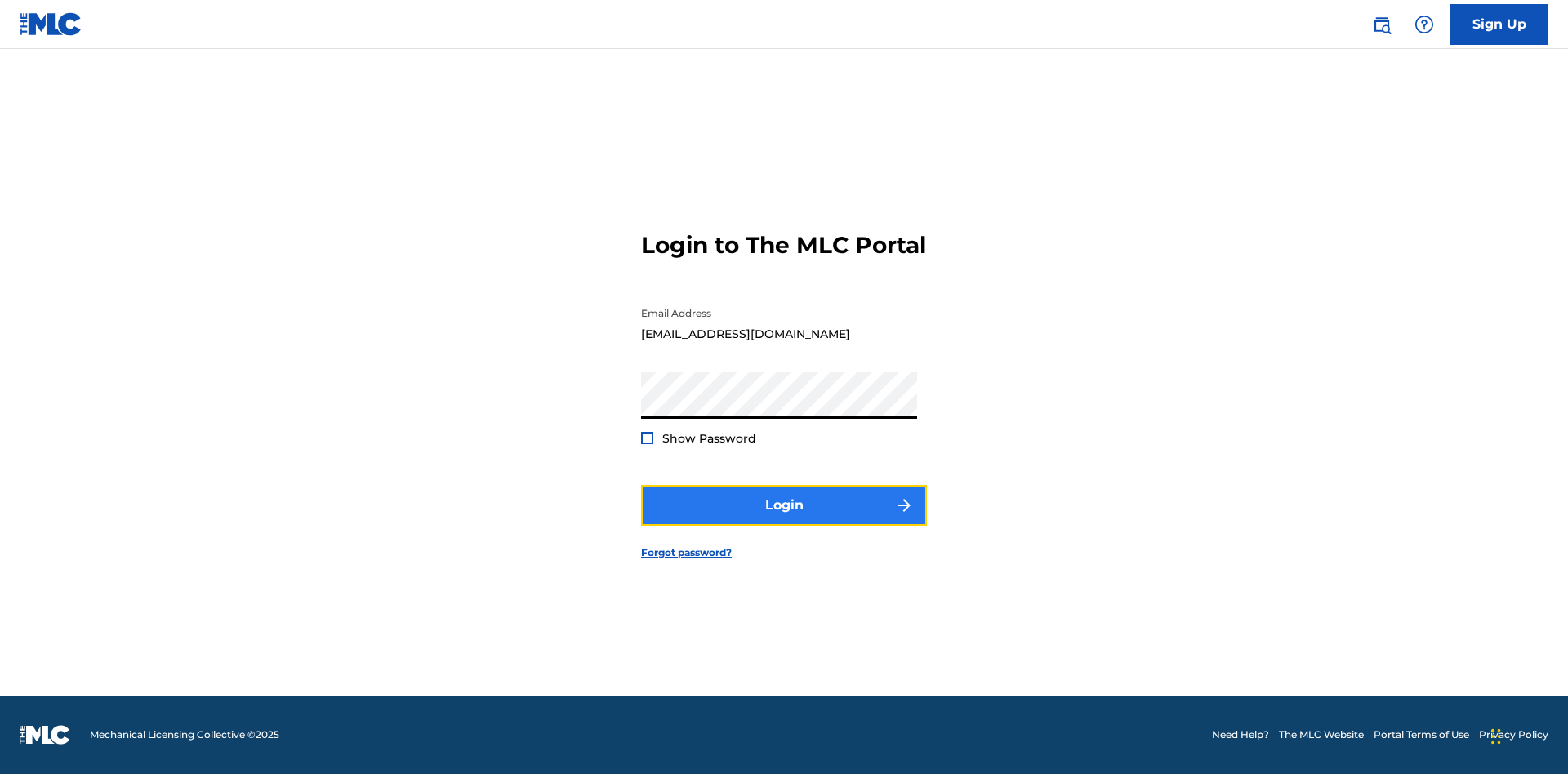
click at [784, 519] on button "Login" at bounding box center [784, 505] width 286 height 41
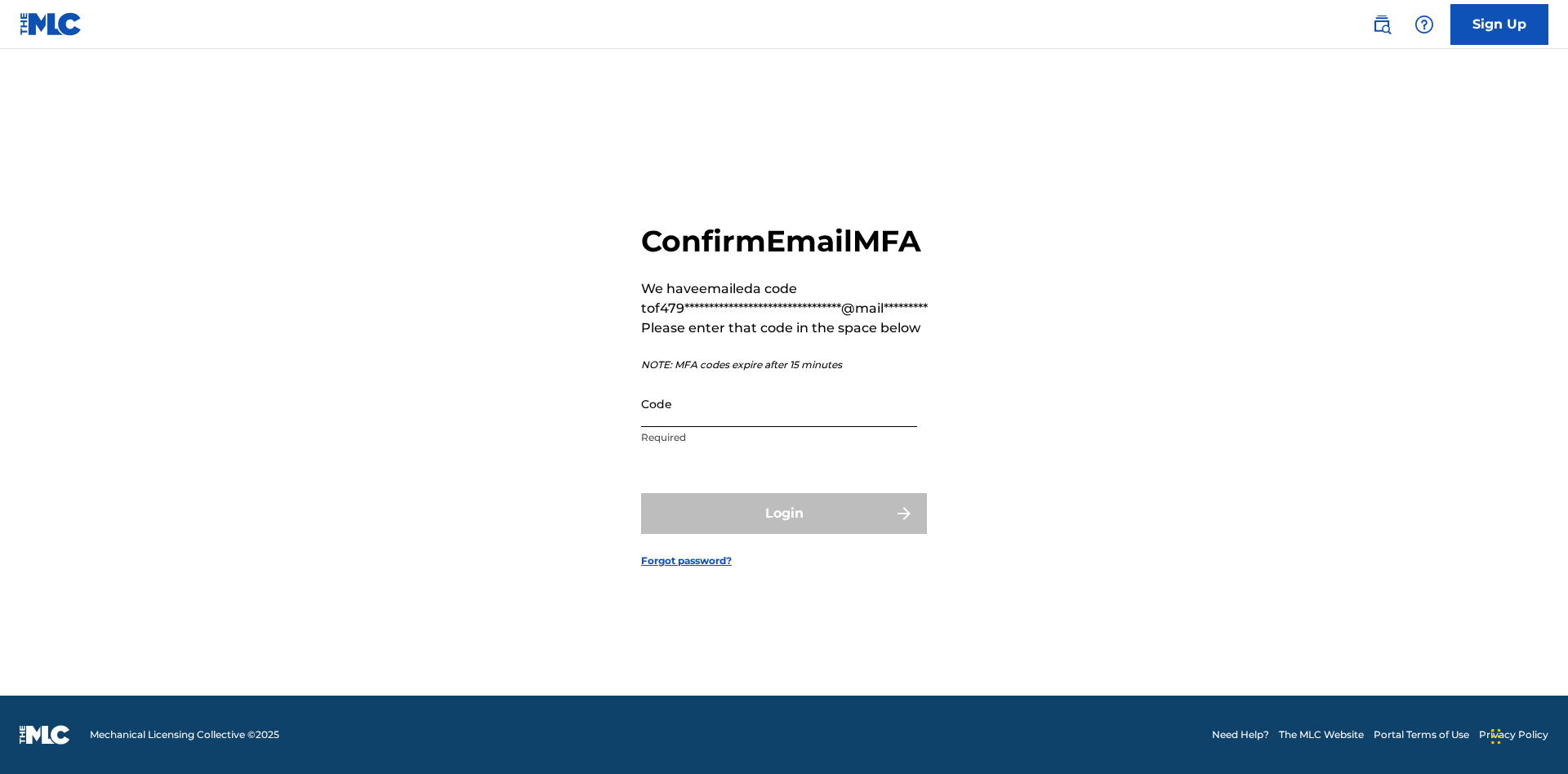
click at [779, 421] on input "Code" at bounding box center [779, 403] width 276 height 47
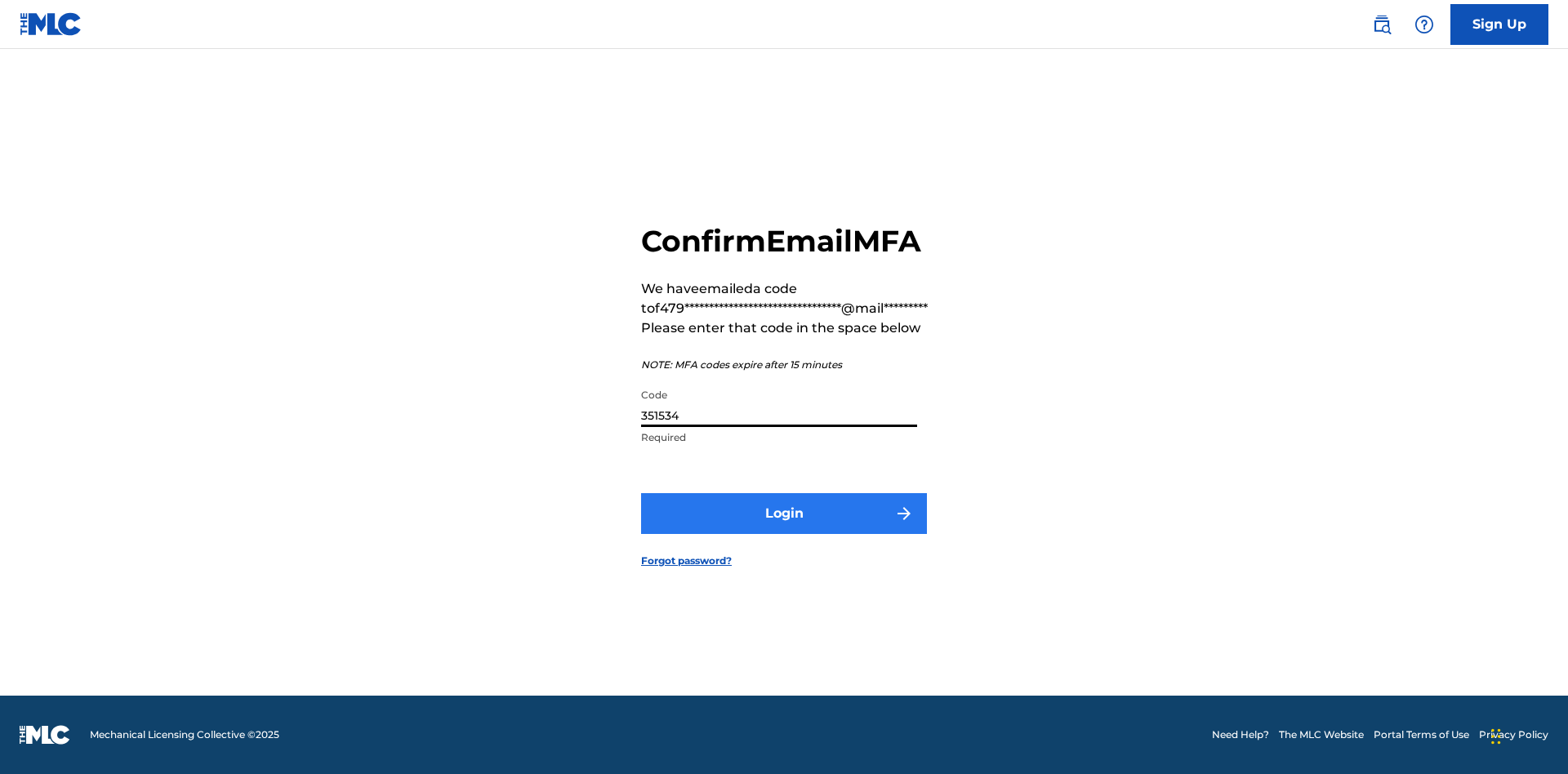
type input "351534"
click at [784, 532] on button "Login" at bounding box center [784, 514] width 286 height 41
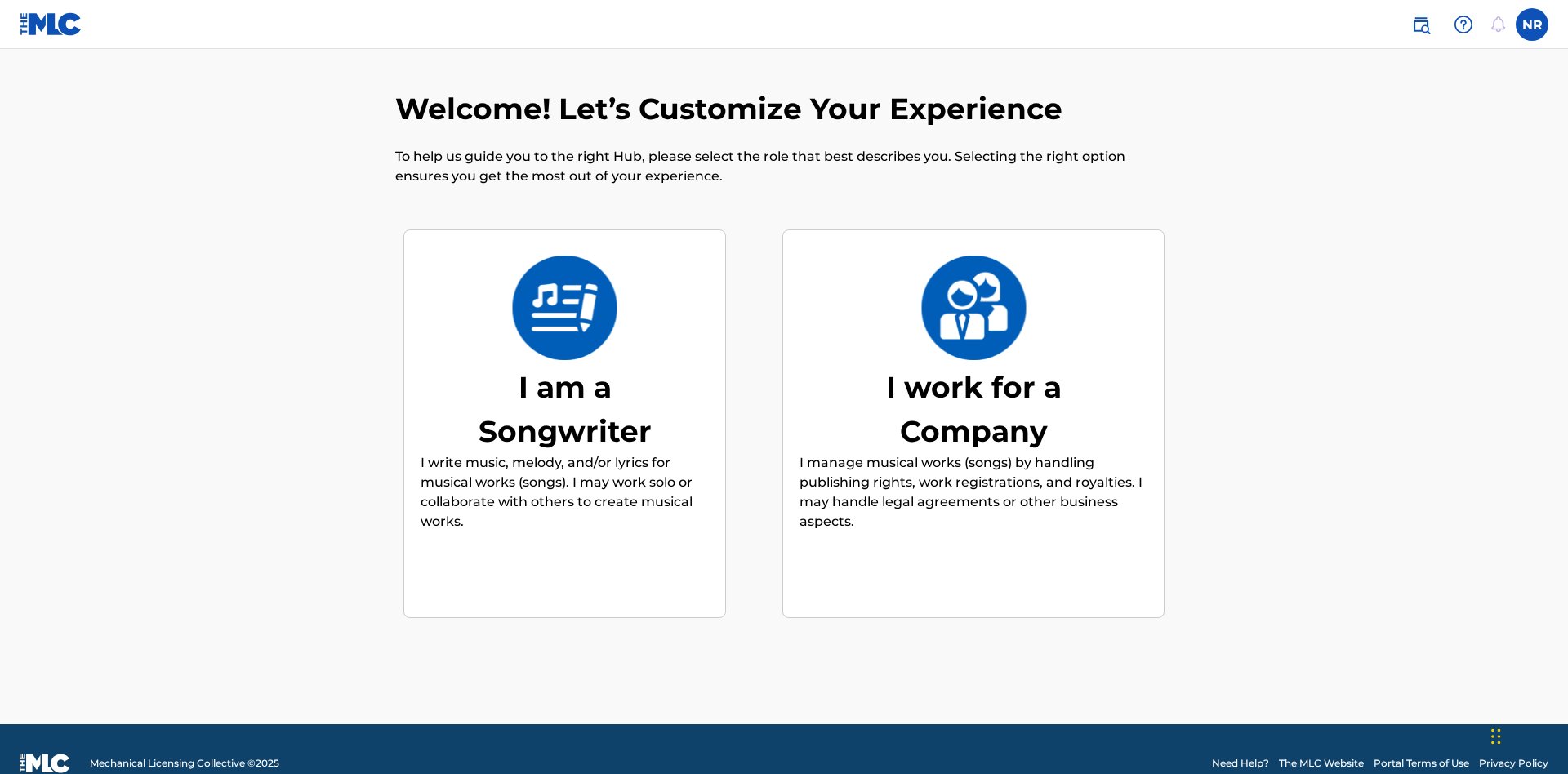
click at [564, 379] on div "I am a Songwriter" at bounding box center [564, 410] width 245 height 88
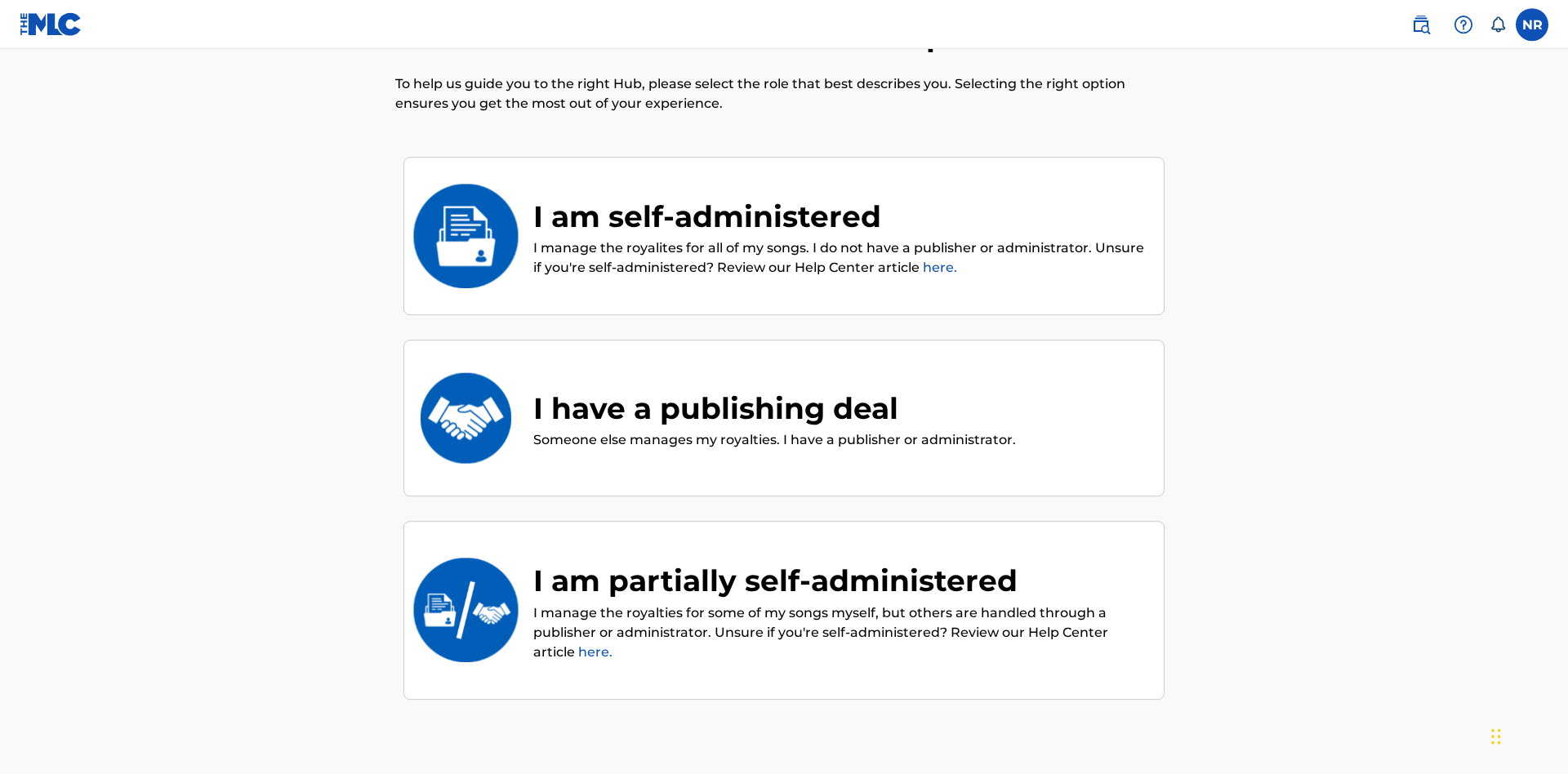
scroll to position [73, 0]
